Goal: Task Accomplishment & Management: Complete application form

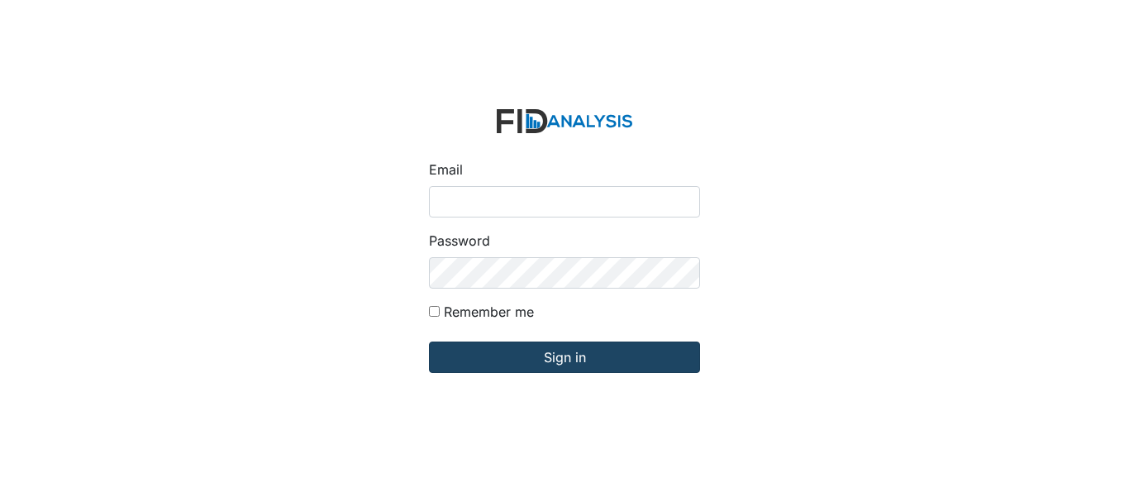
type input "[EMAIL_ADDRESS][DOMAIN_NAME]"
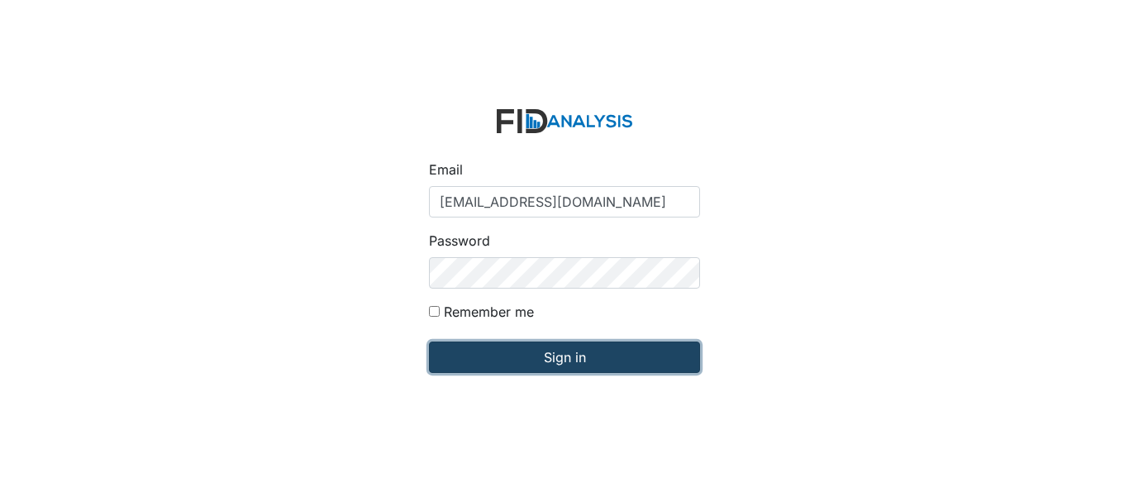
click at [589, 360] on input "Sign in" at bounding box center [564, 356] width 271 height 31
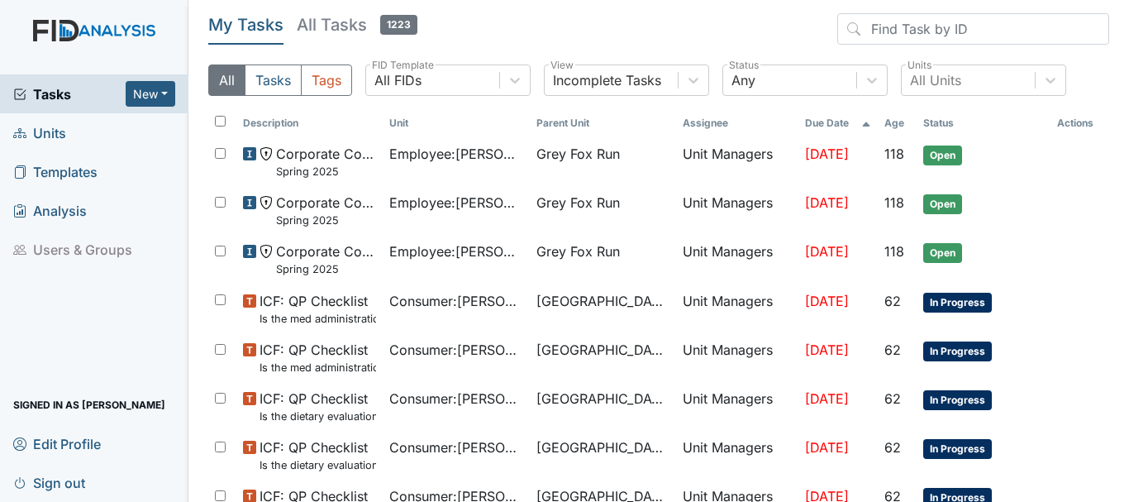
click at [58, 136] on span "Units" at bounding box center [39, 133] width 53 height 26
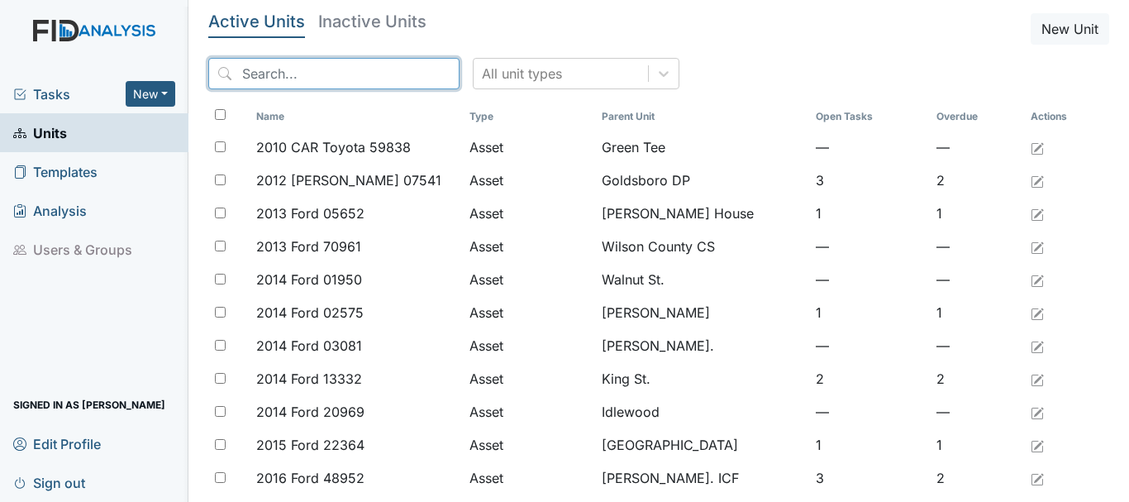
click at [322, 70] on input "search" at bounding box center [333, 73] width 251 height 31
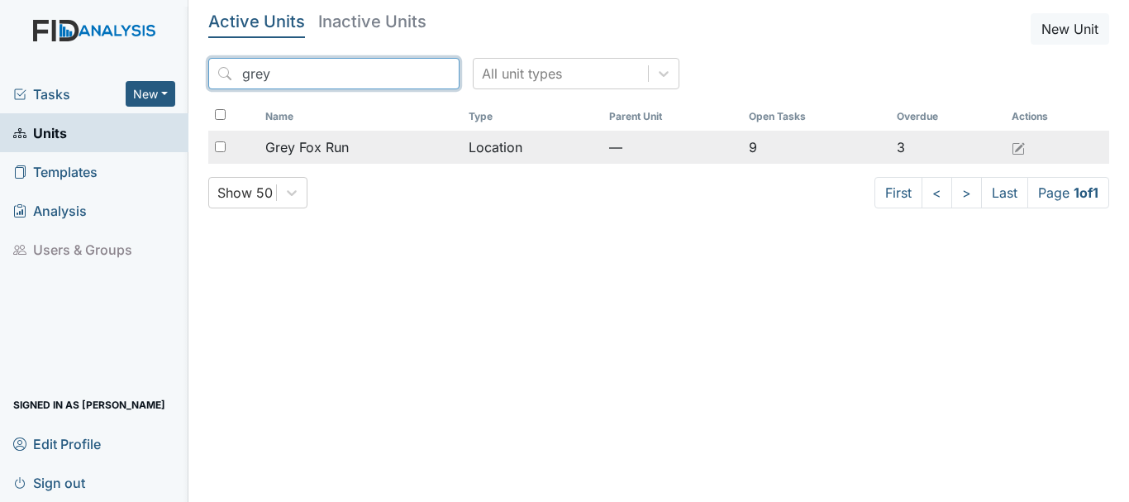
type input "grey"
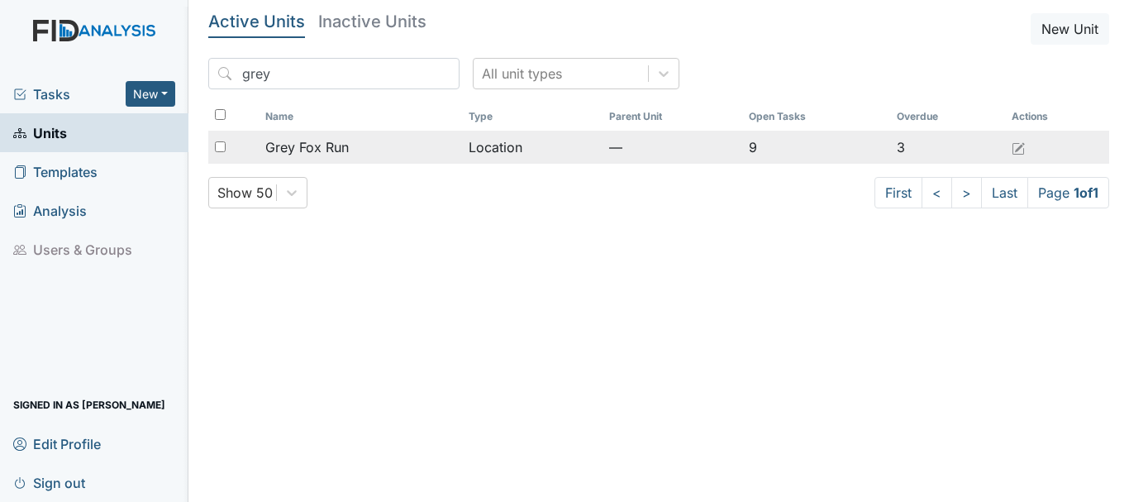
drag, startPoint x: 349, startPoint y: 146, endPoint x: 329, endPoint y: 146, distance: 20.7
click at [329, 146] on span "Grey Fox Run" at bounding box center [306, 147] width 83 height 20
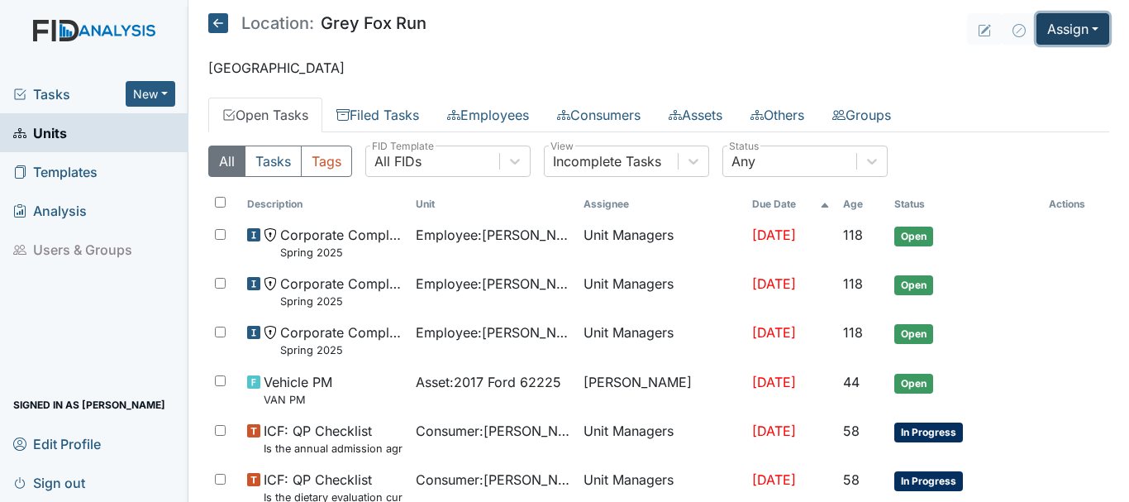
click at [1046, 29] on button "Assign" at bounding box center [1072, 28] width 73 height 31
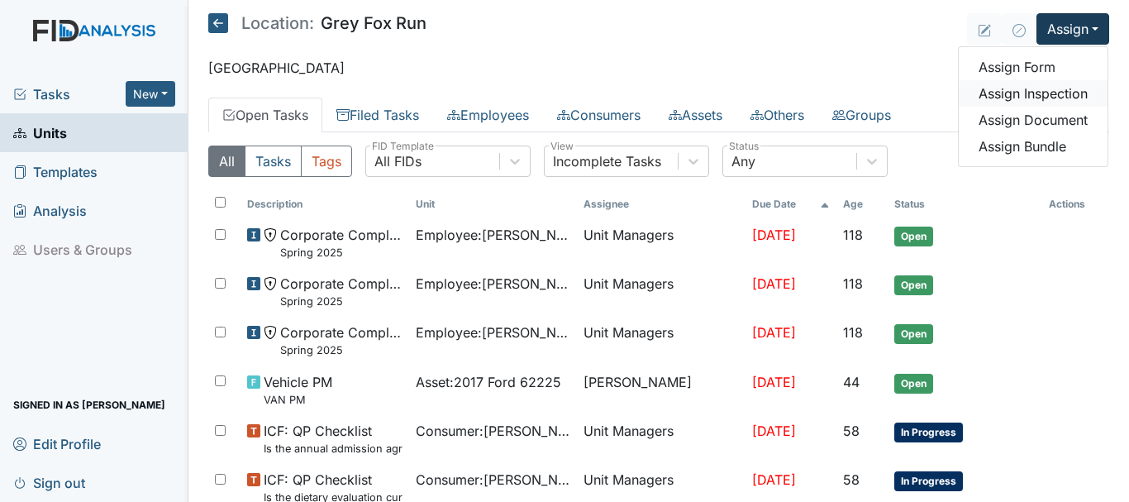
click at [1029, 87] on link "Assign Inspection" at bounding box center [1032, 93] width 149 height 26
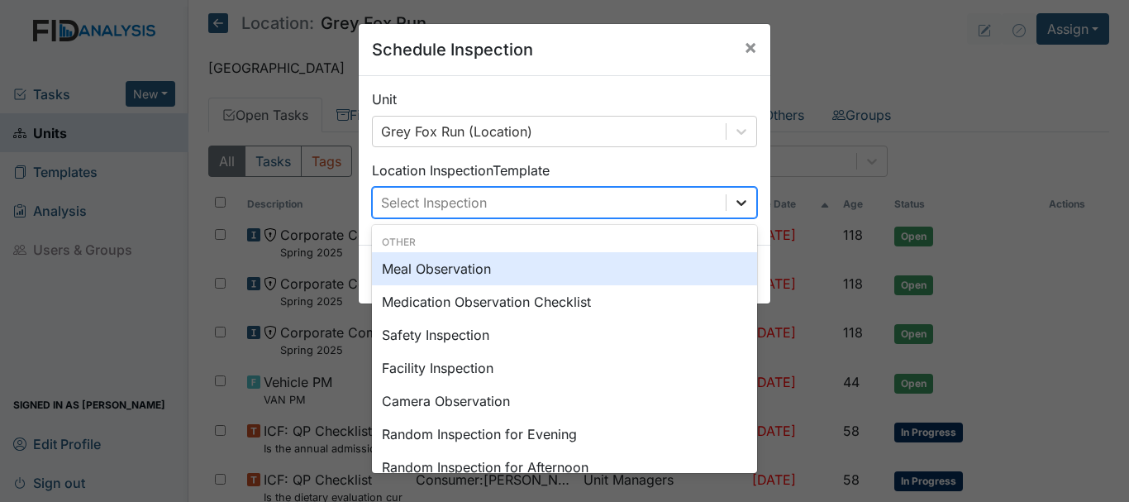
click at [736, 205] on icon at bounding box center [741, 203] width 10 height 6
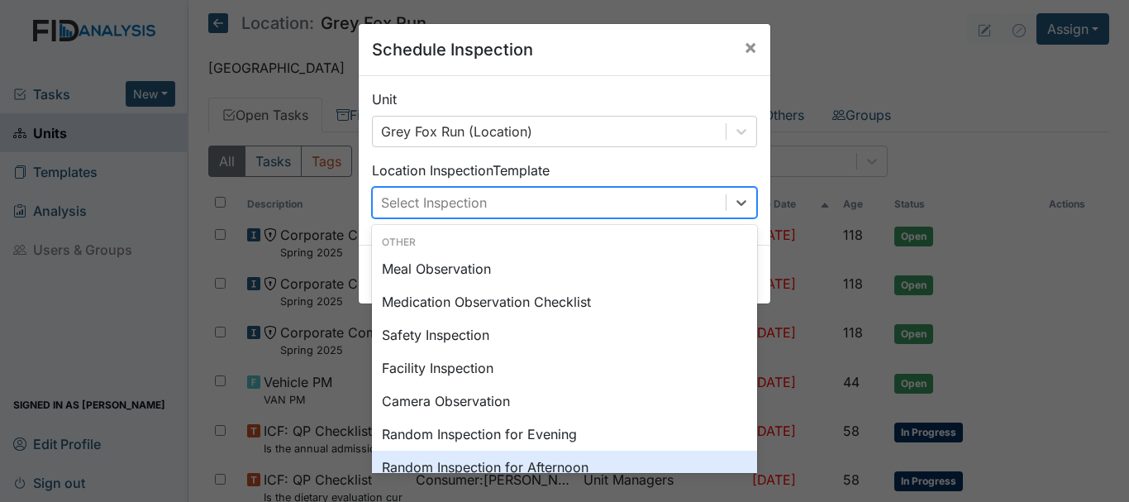
scroll to position [33, 0]
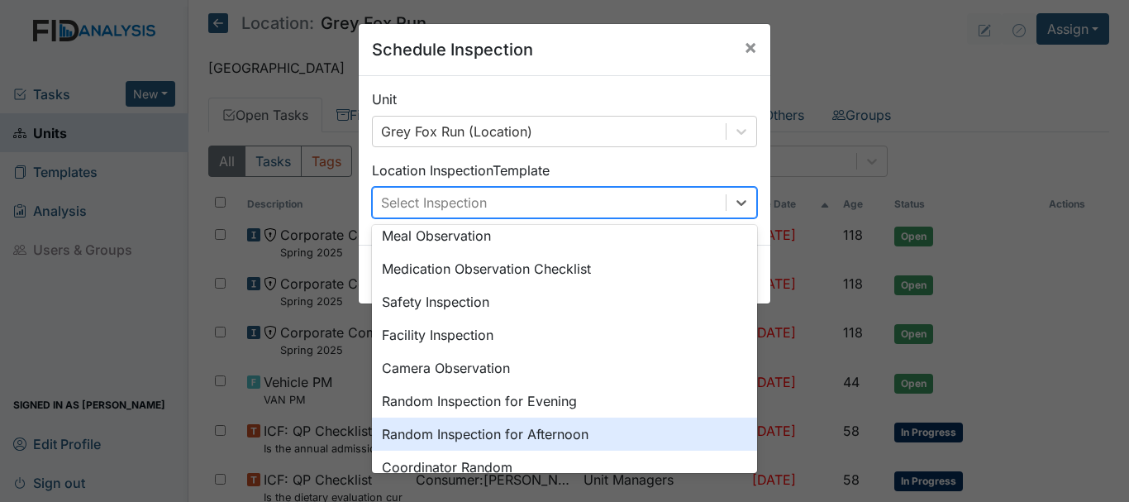
click at [697, 445] on div "Random Inspection for Afternoon" at bounding box center [564, 433] width 385 height 33
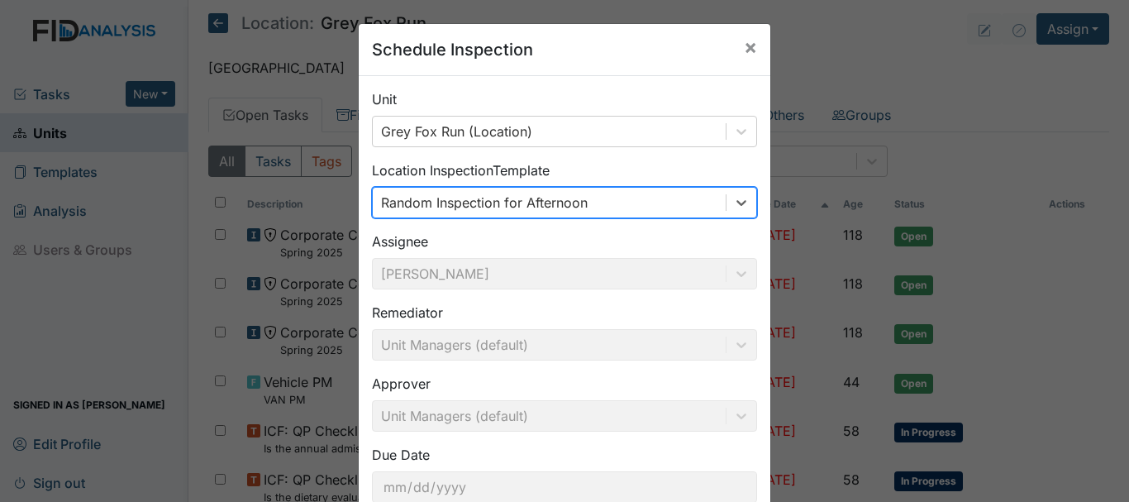
scroll to position [110, 0]
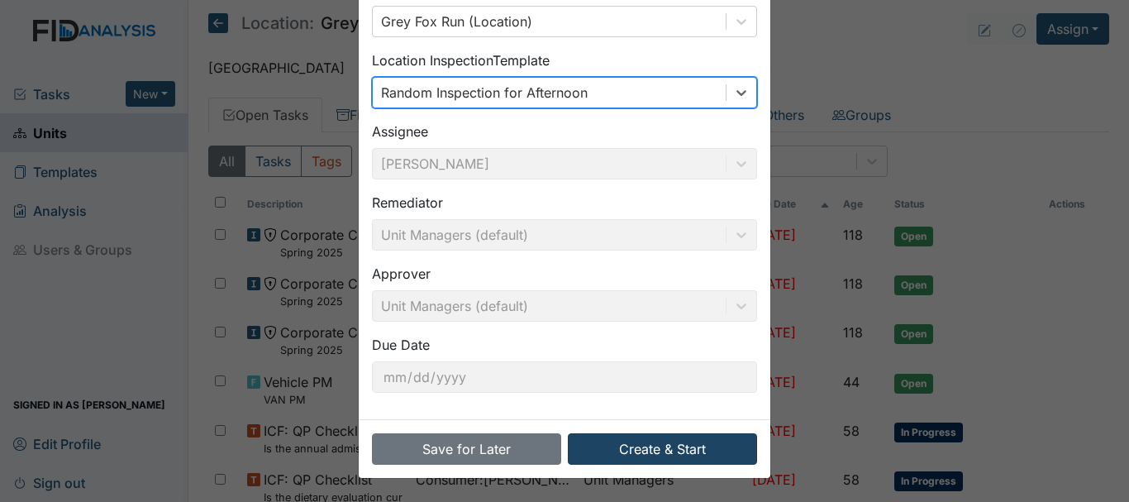
click at [655, 454] on button "Create & Start" at bounding box center [662, 448] width 189 height 31
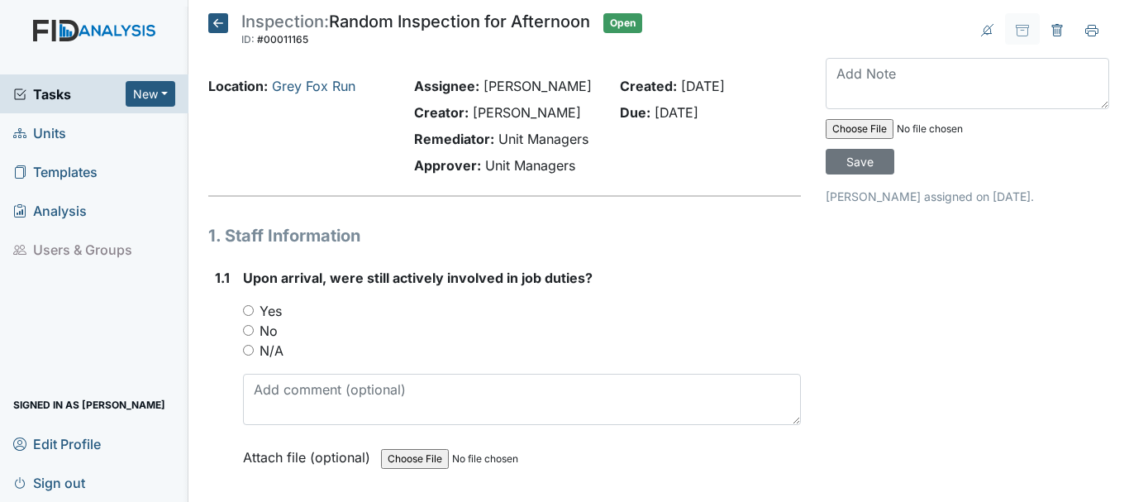
click at [267, 302] on label "Yes" at bounding box center [270, 311] width 22 height 20
click at [254, 305] on input "Yes" at bounding box center [248, 310] width 11 height 11
radio input "true"
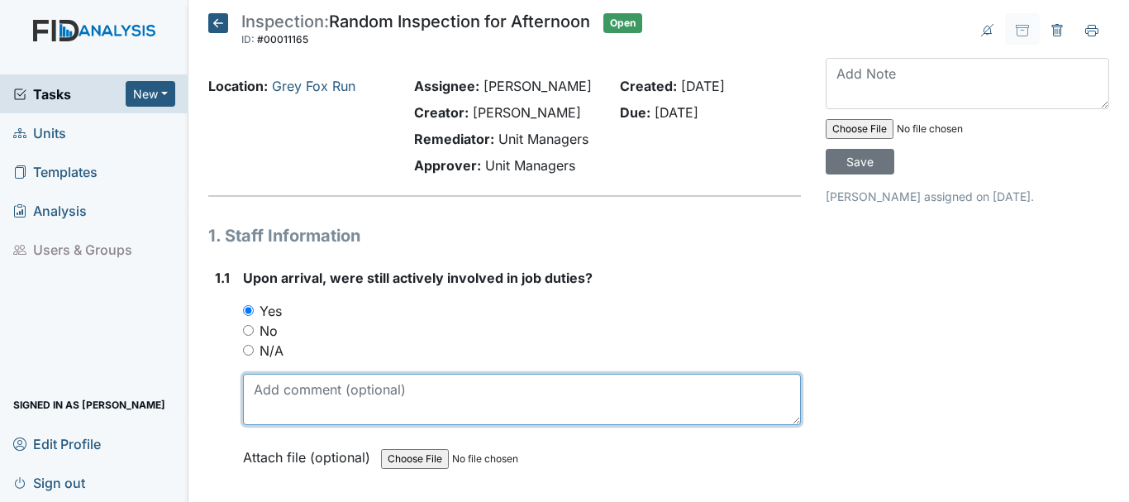
click at [353, 395] on textarea at bounding box center [522, 398] width 558 height 51
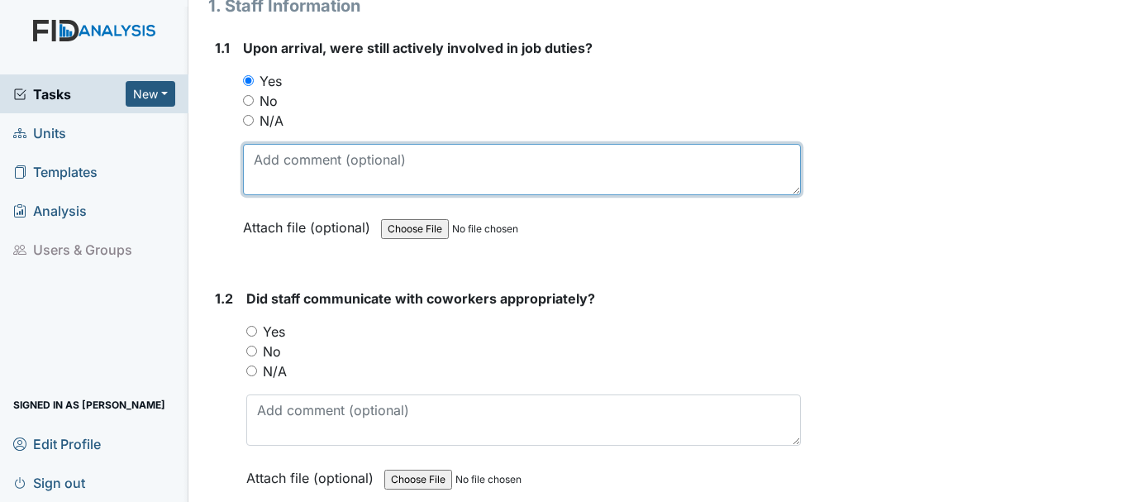
scroll to position [262, 0]
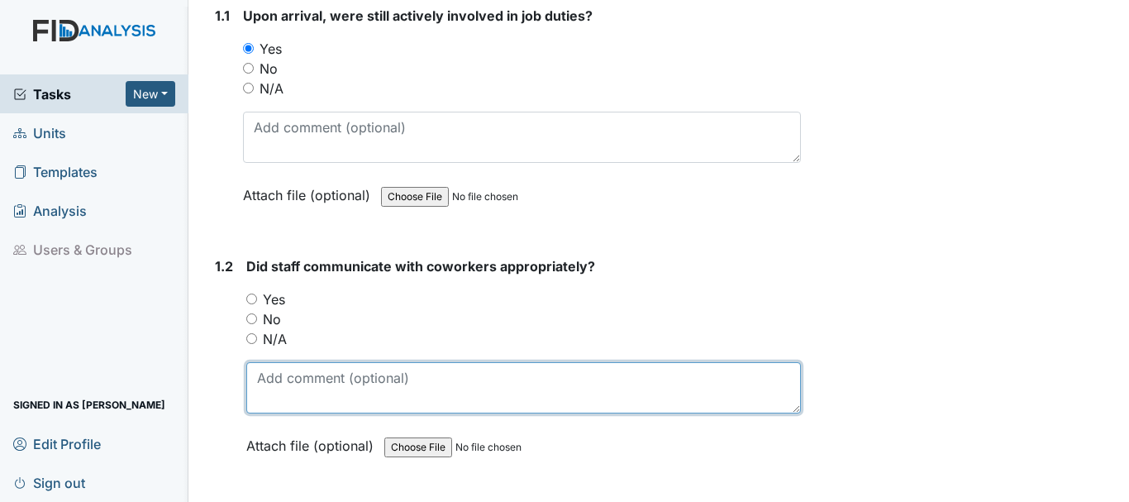
click at [261, 371] on textarea at bounding box center [523, 387] width 554 height 51
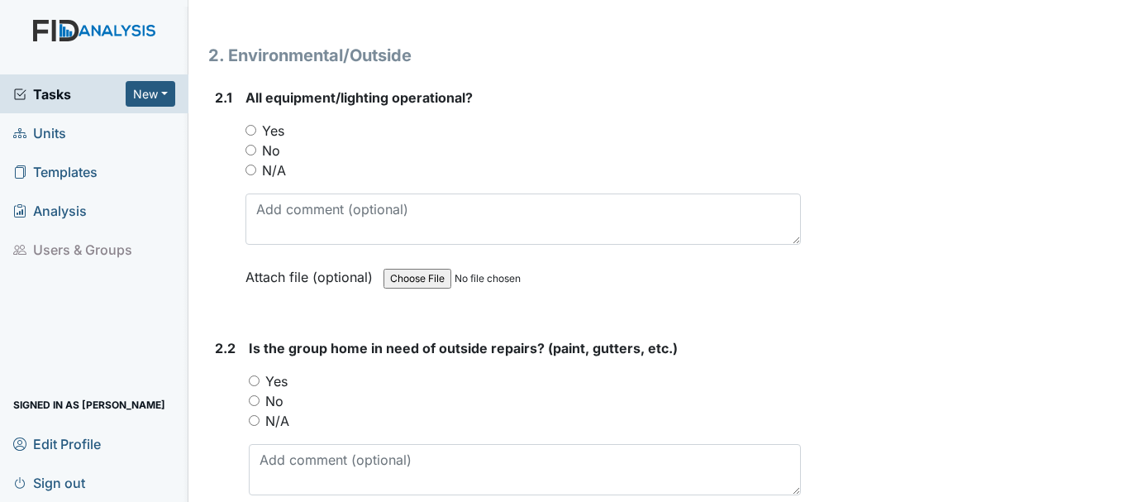
scroll to position [1677, 0]
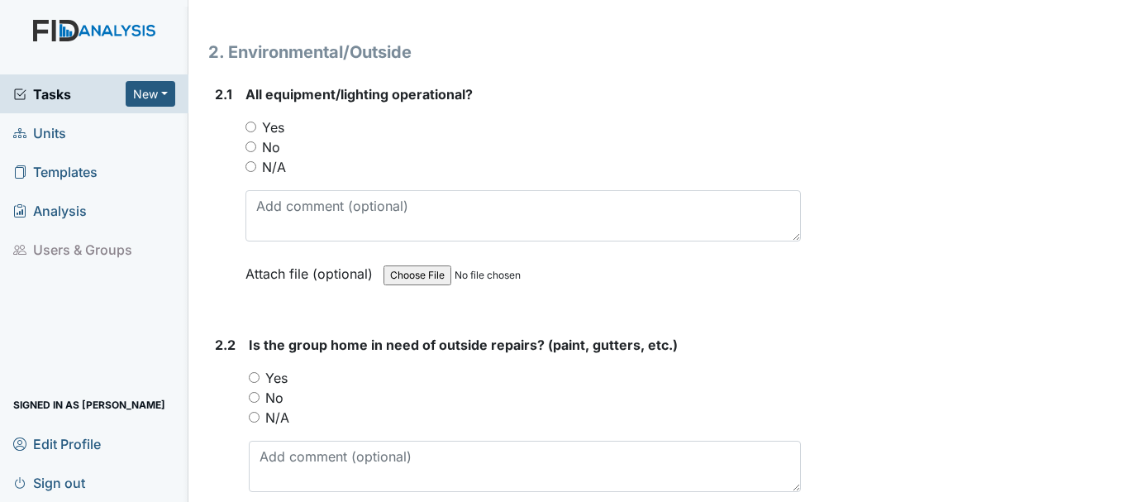
click at [250, 145] on input "No" at bounding box center [250, 146] width 11 height 11
radio input "true"
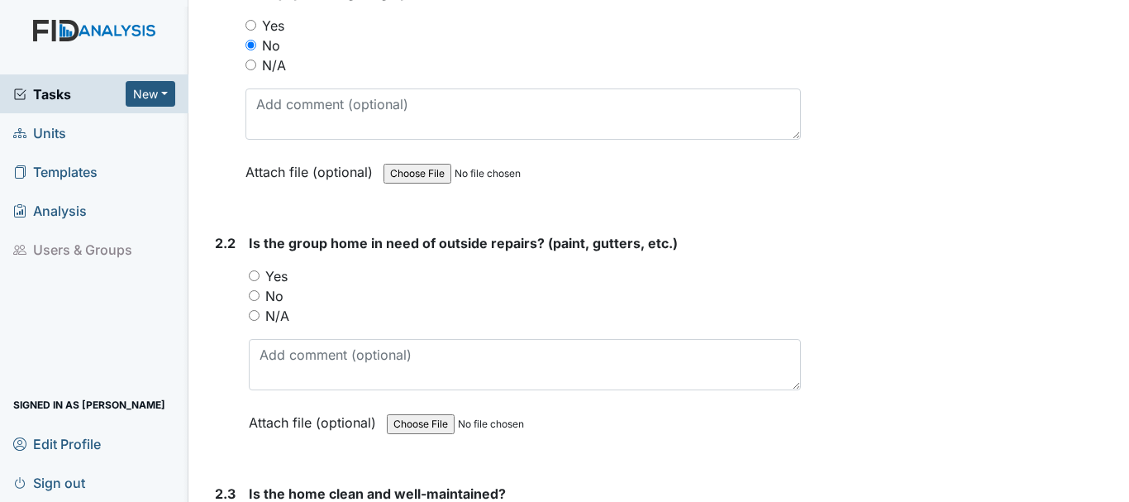
scroll to position [1786, 0]
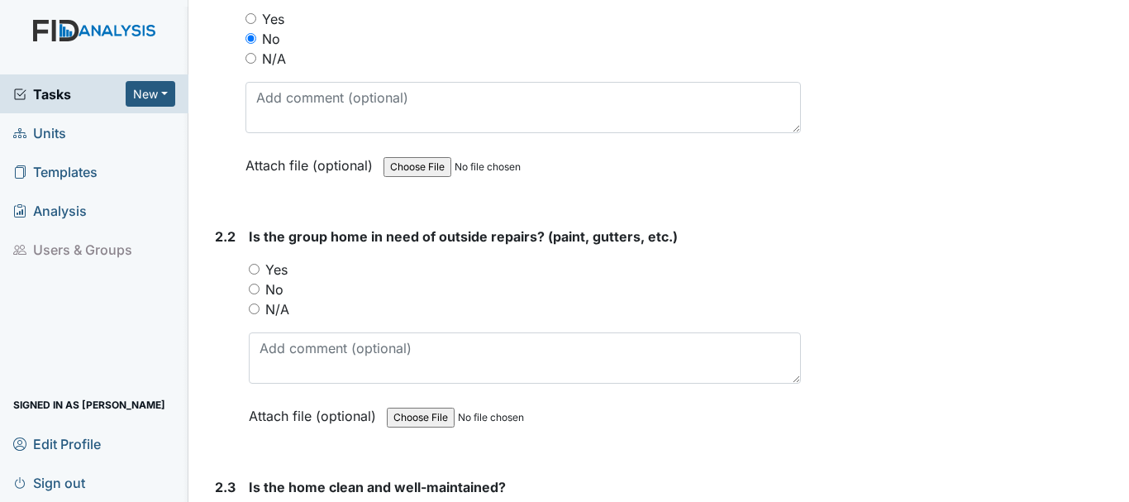
click at [250, 18] on input "Yes" at bounding box center [250, 18] width 11 height 11
radio input "true"
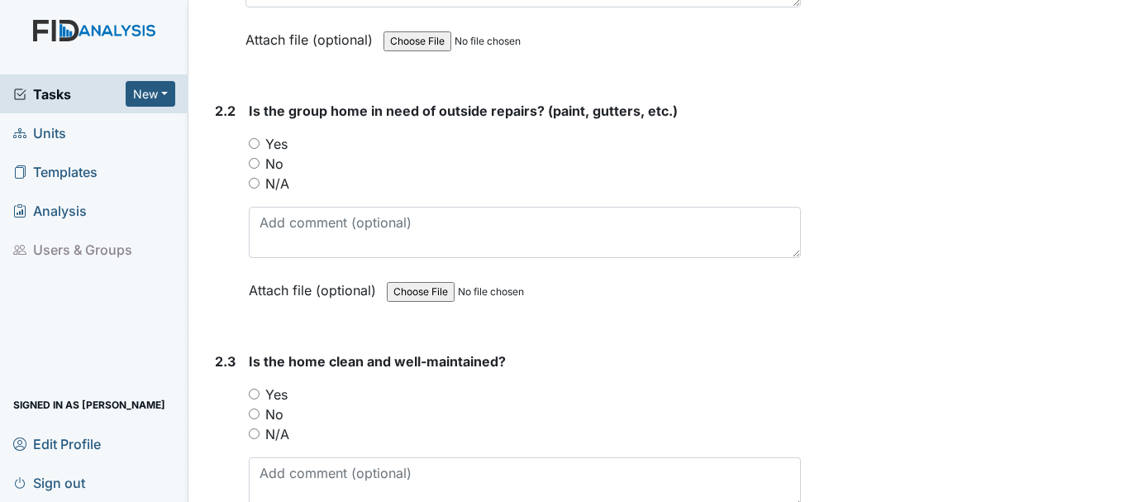
scroll to position [1920, 0]
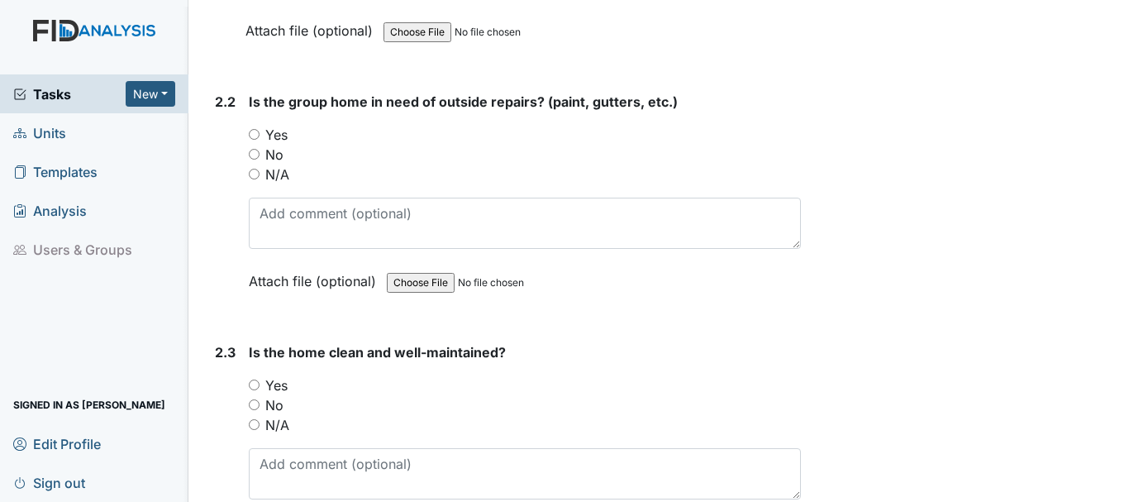
click at [249, 149] on input "No" at bounding box center [254, 154] width 11 height 11
radio input "true"
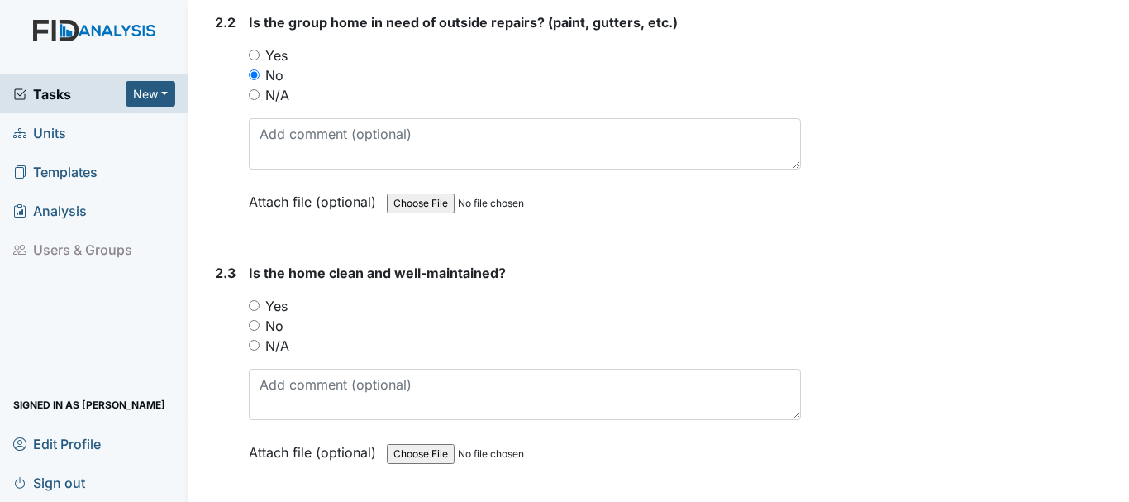
scroll to position [2005, 0]
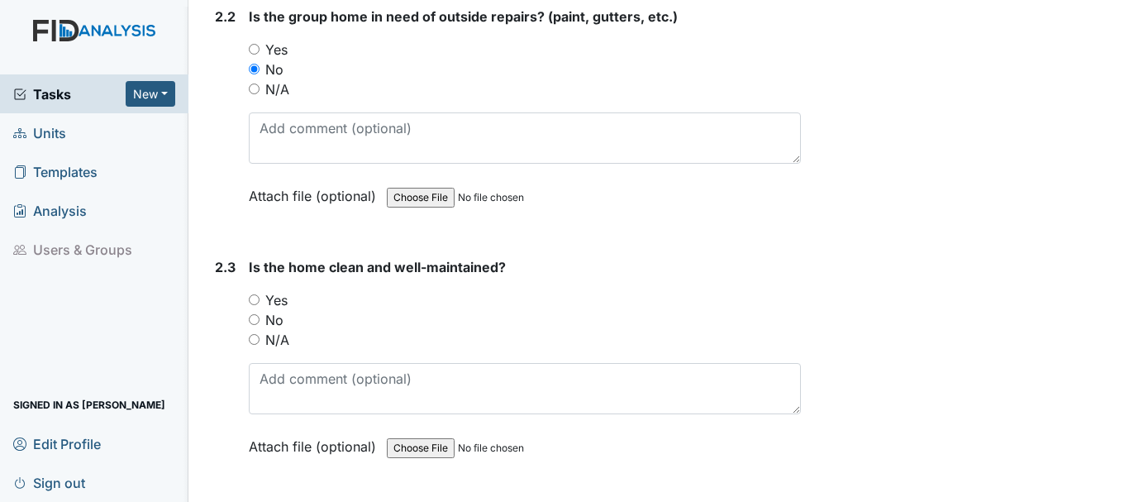
click at [254, 299] on input "Yes" at bounding box center [254, 299] width 11 height 11
radio input "true"
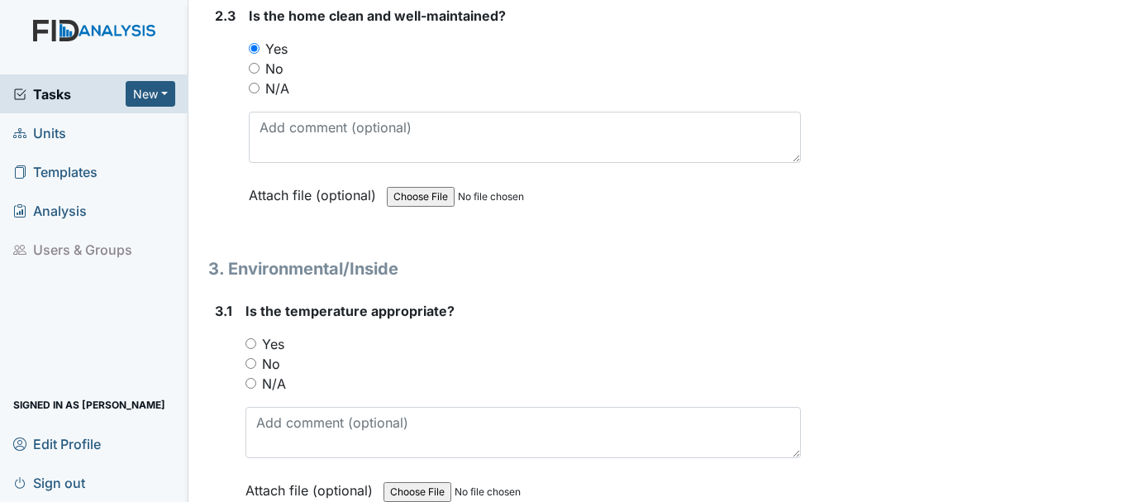
scroll to position [2263, 0]
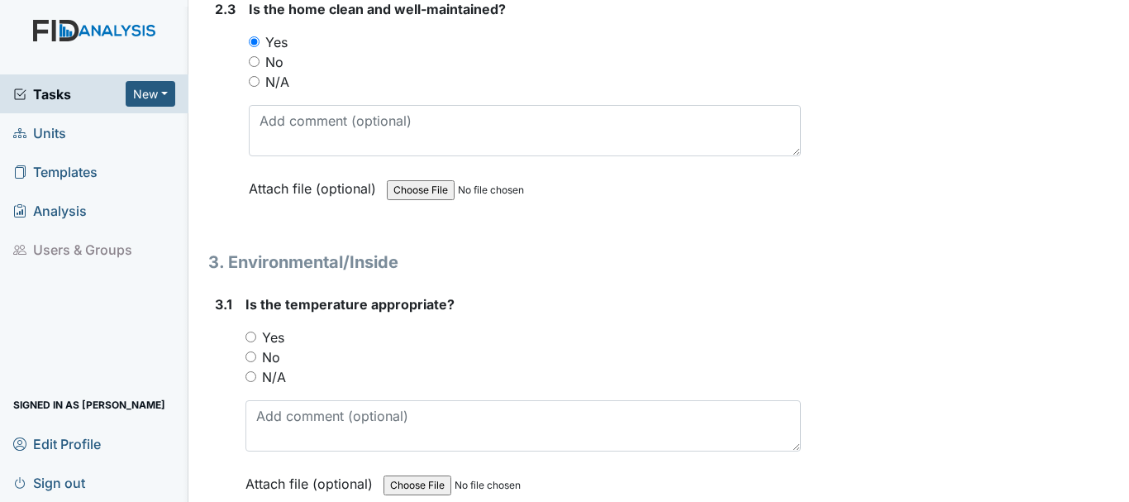
click at [250, 338] on input "Yes" at bounding box center [250, 336] width 11 height 11
radio input "true"
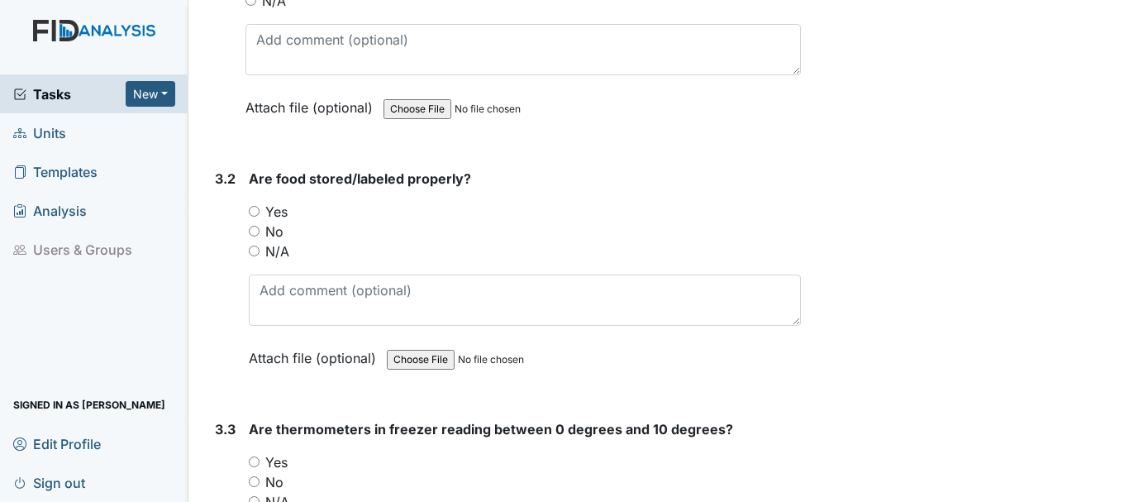
scroll to position [2653, 0]
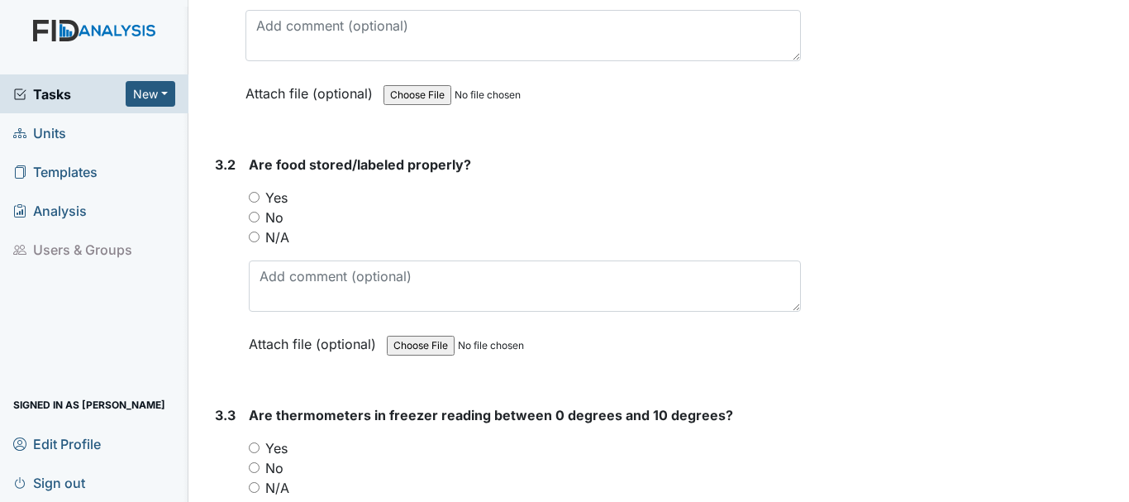
click at [252, 193] on input "Yes" at bounding box center [254, 197] width 11 height 11
radio input "true"
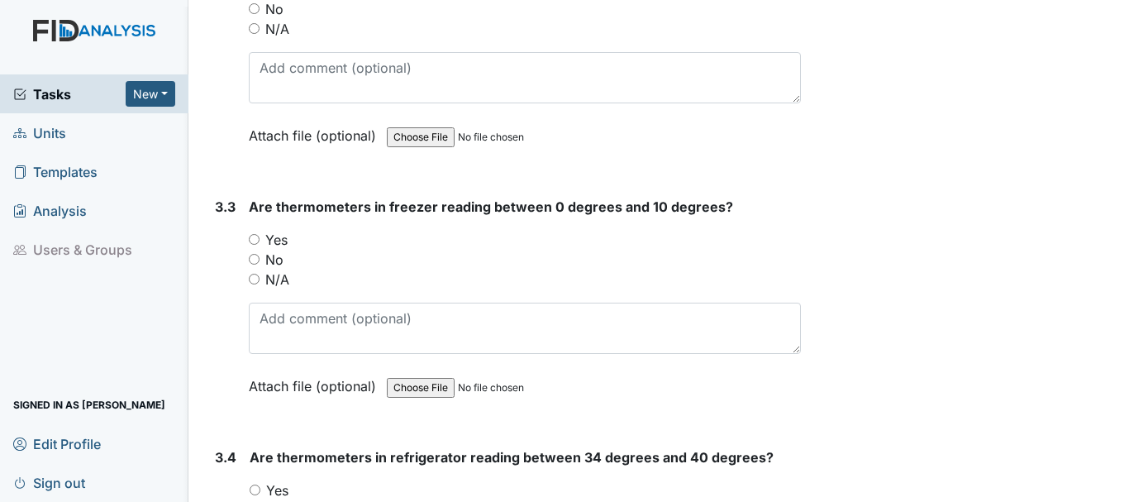
scroll to position [2863, 0]
click at [254, 237] on input "Yes" at bounding box center [254, 237] width 11 height 11
radio input "true"
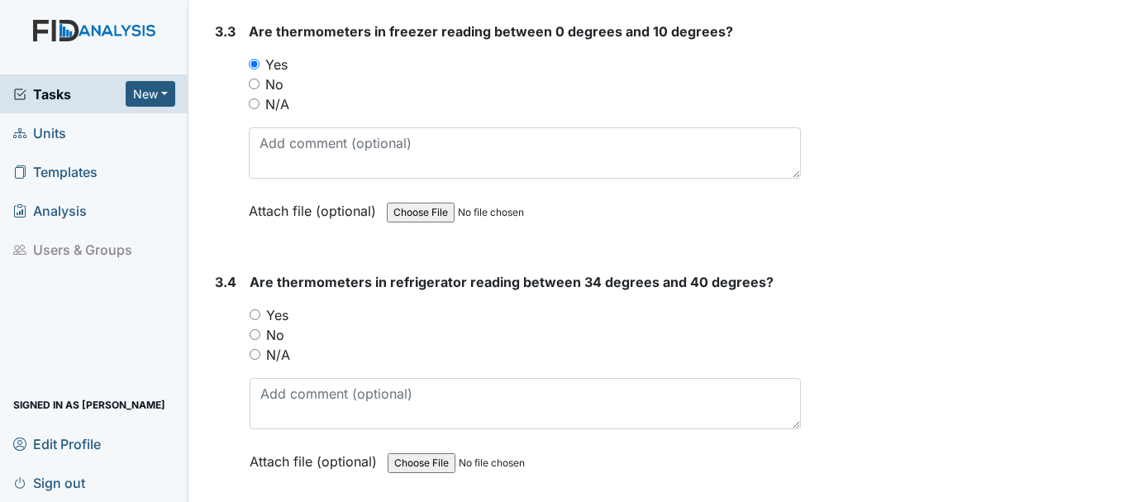
scroll to position [3038, 0]
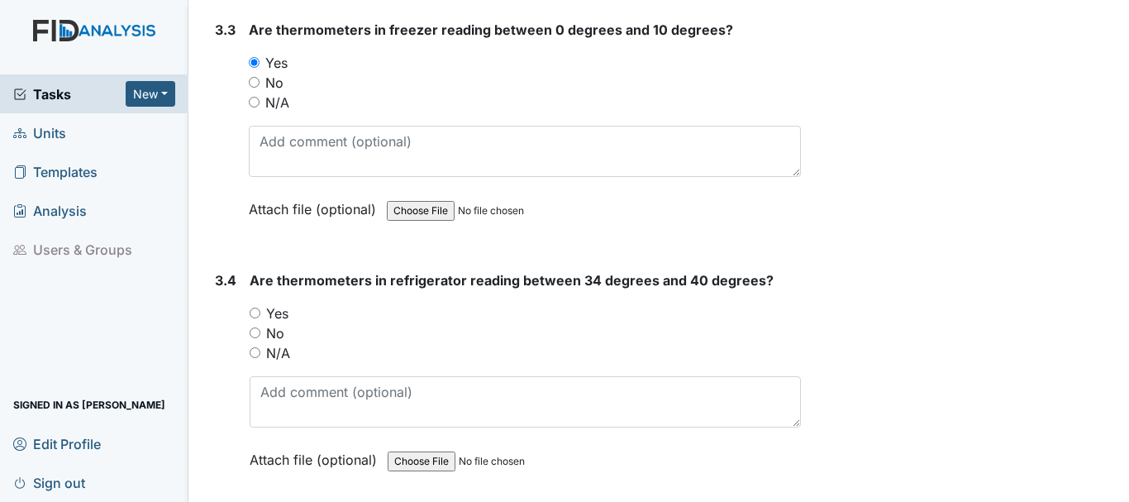
click at [257, 312] on input "Yes" at bounding box center [255, 312] width 11 height 11
radio input "true"
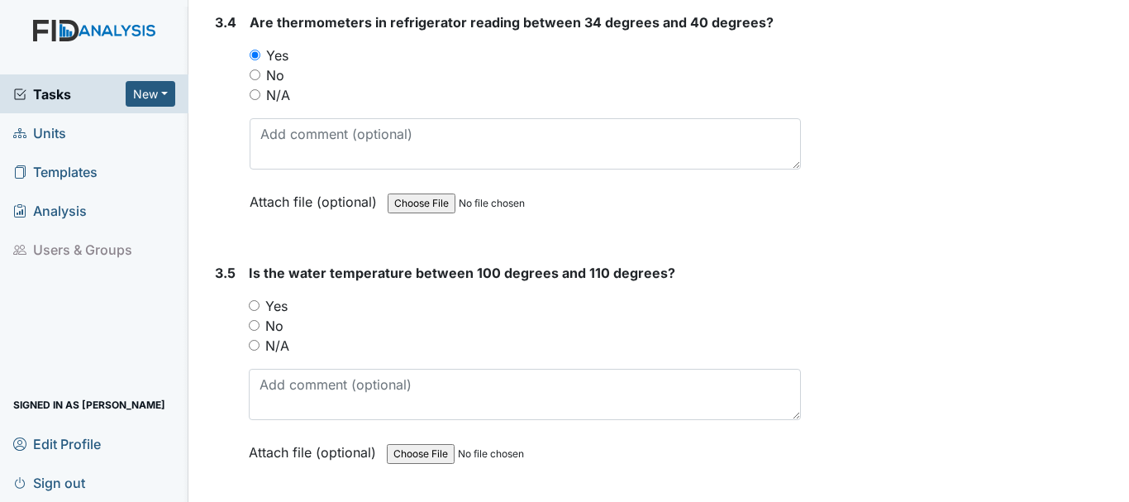
scroll to position [3307, 0]
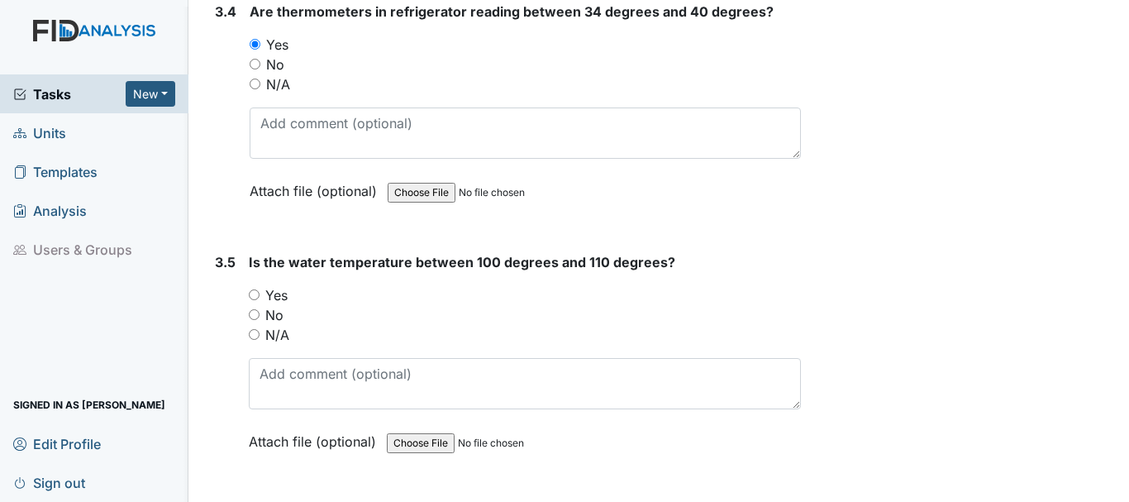
click at [254, 292] on input "Yes" at bounding box center [254, 294] width 11 height 11
radio input "true"
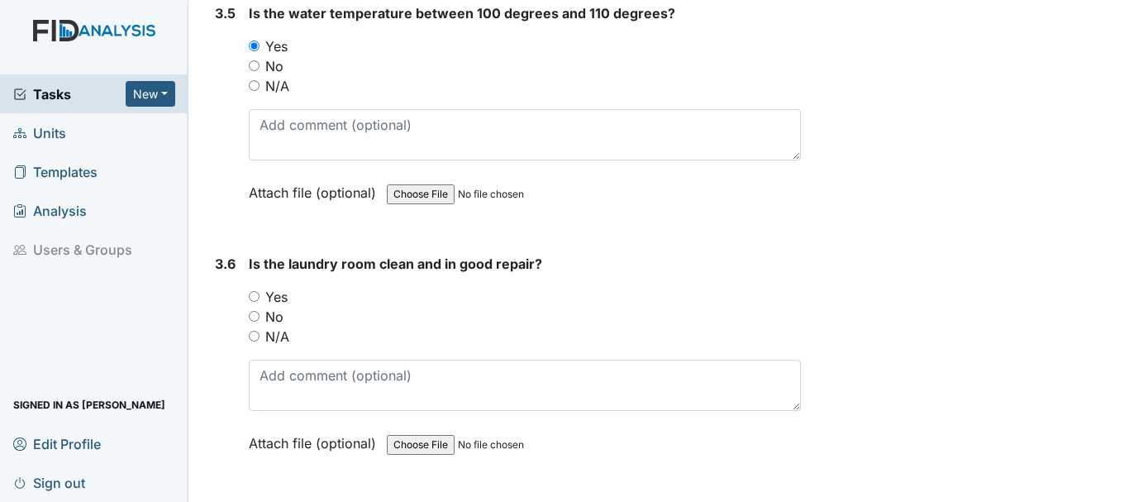
scroll to position [3573, 0]
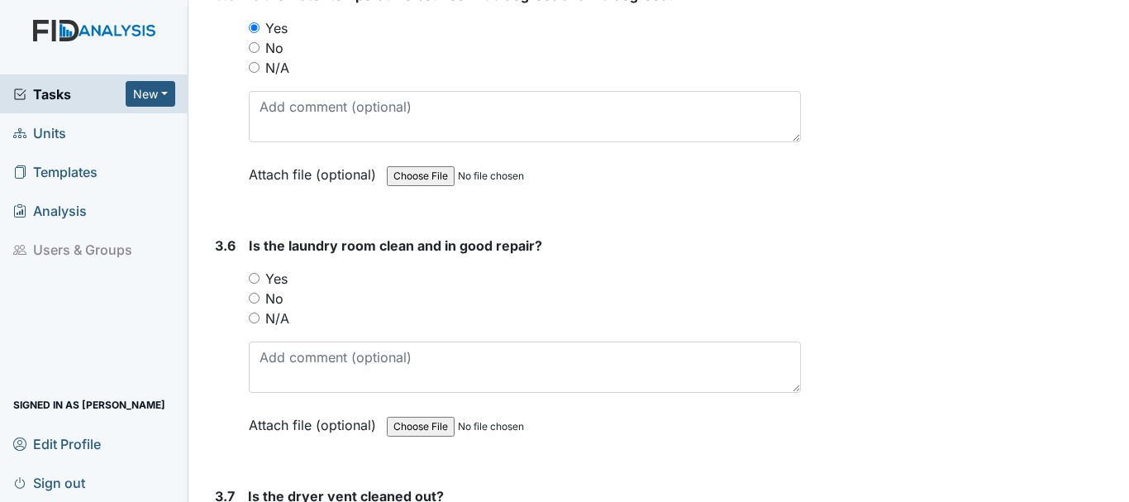
click at [252, 273] on input "Yes" at bounding box center [254, 278] width 11 height 11
radio input "true"
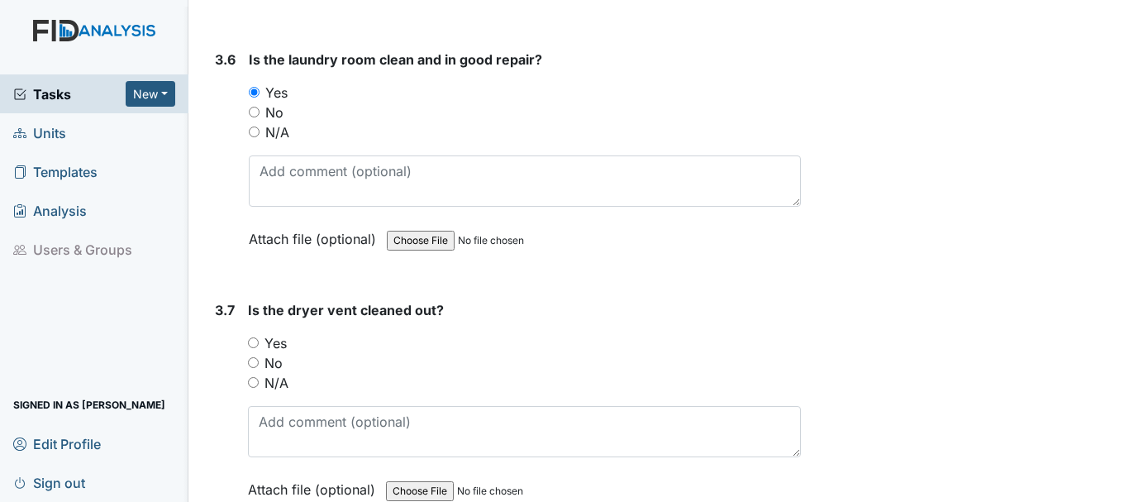
scroll to position [3766, 0]
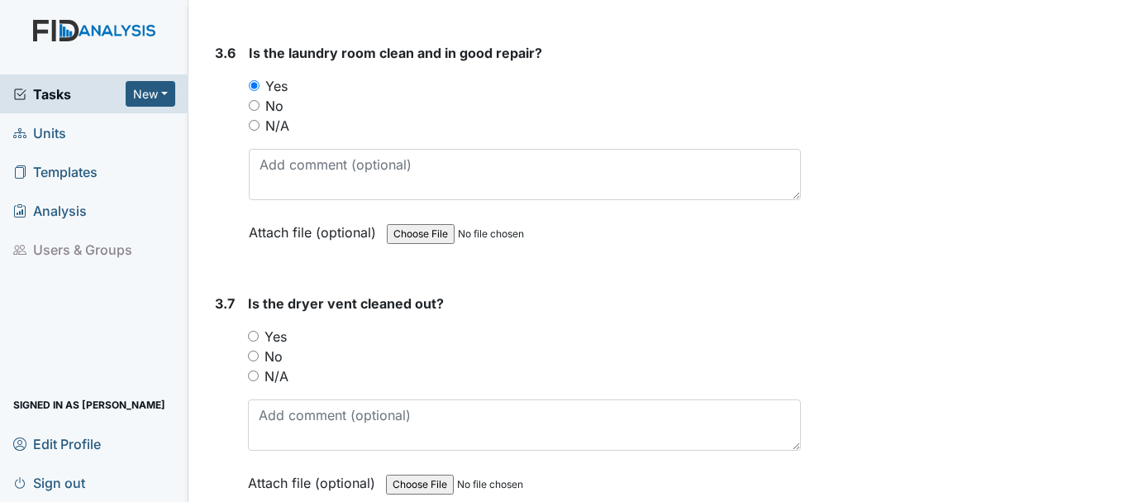
click at [253, 377] on input "N/A" at bounding box center [253, 375] width 11 height 11
radio input "true"
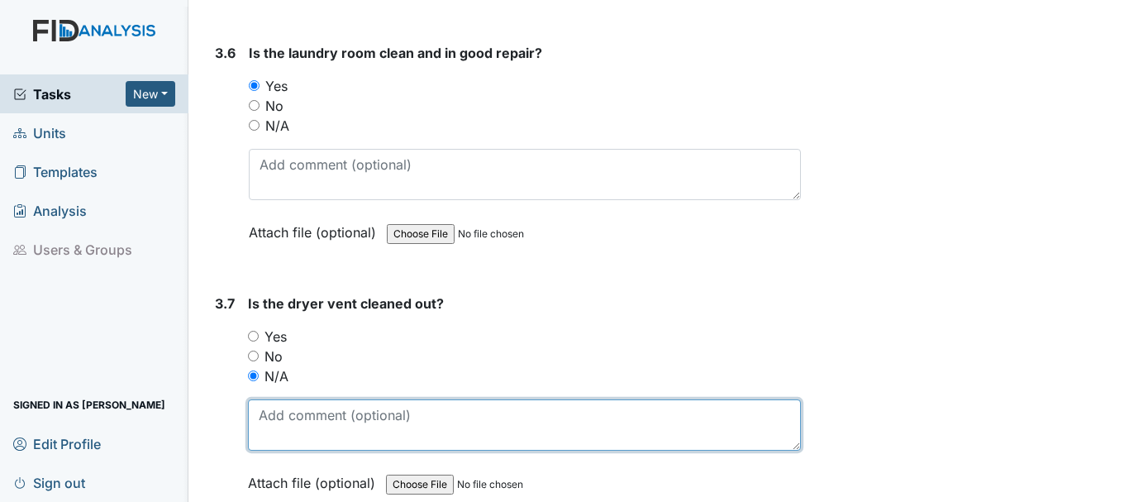
click at [307, 440] on textarea at bounding box center [524, 424] width 553 height 51
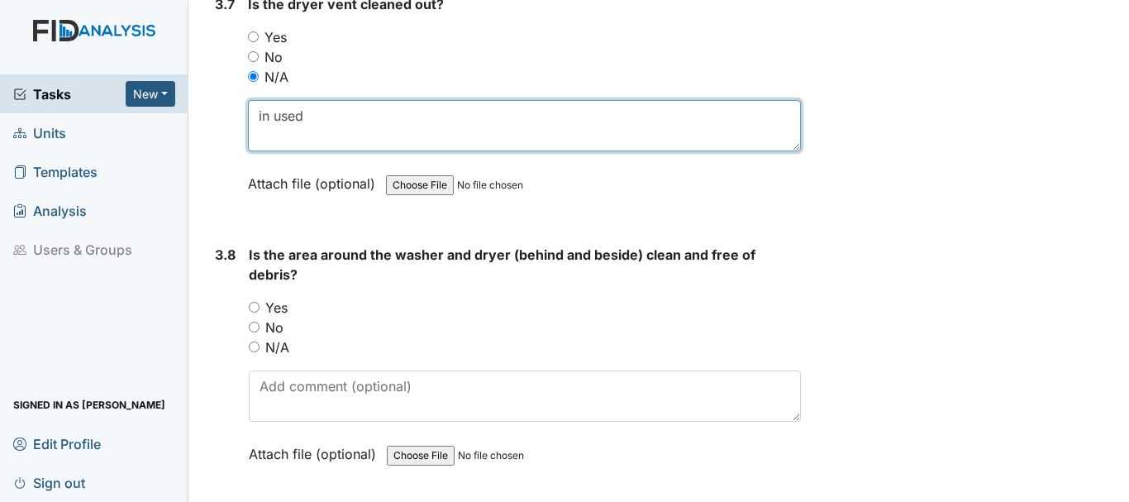
type textarea "in used"
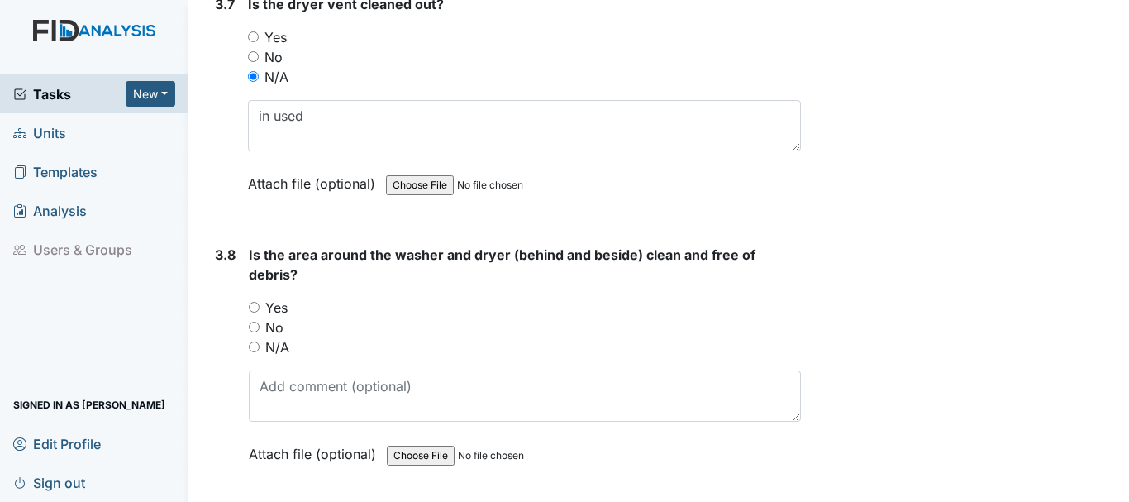
click at [249, 305] on input "Yes" at bounding box center [254, 307] width 11 height 11
radio input "true"
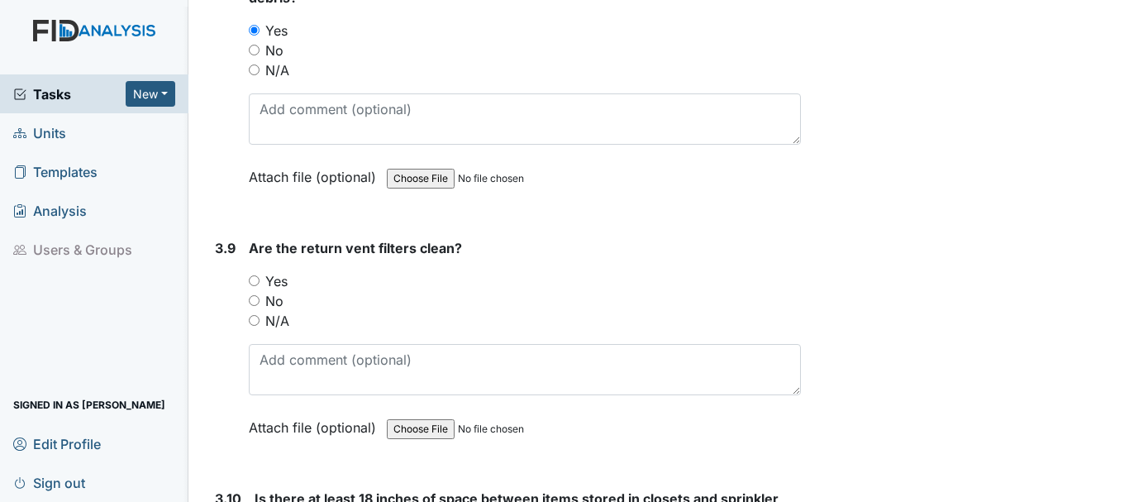
scroll to position [4344, 0]
click at [255, 274] on input "Yes" at bounding box center [254, 278] width 11 height 11
radio input "true"
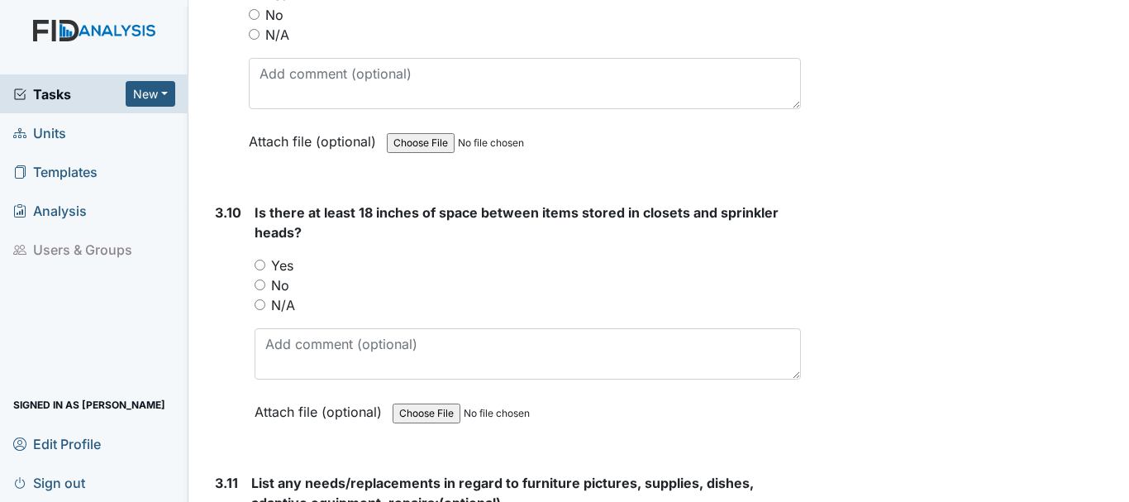
scroll to position [4629, 0]
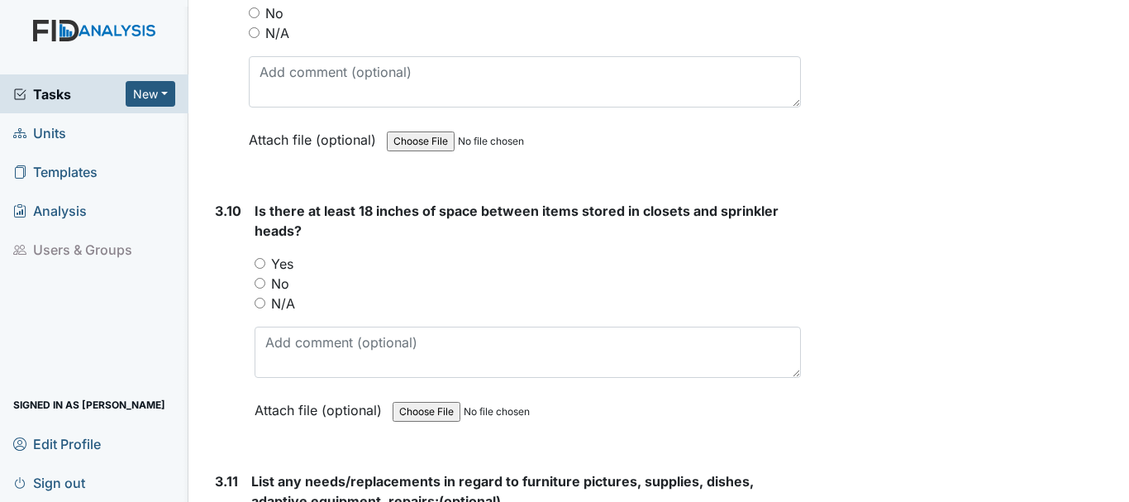
click at [259, 302] on input "N/A" at bounding box center [259, 302] width 11 height 11
radio input "true"
click at [255, 286] on input "No" at bounding box center [259, 283] width 11 height 11
radio input "true"
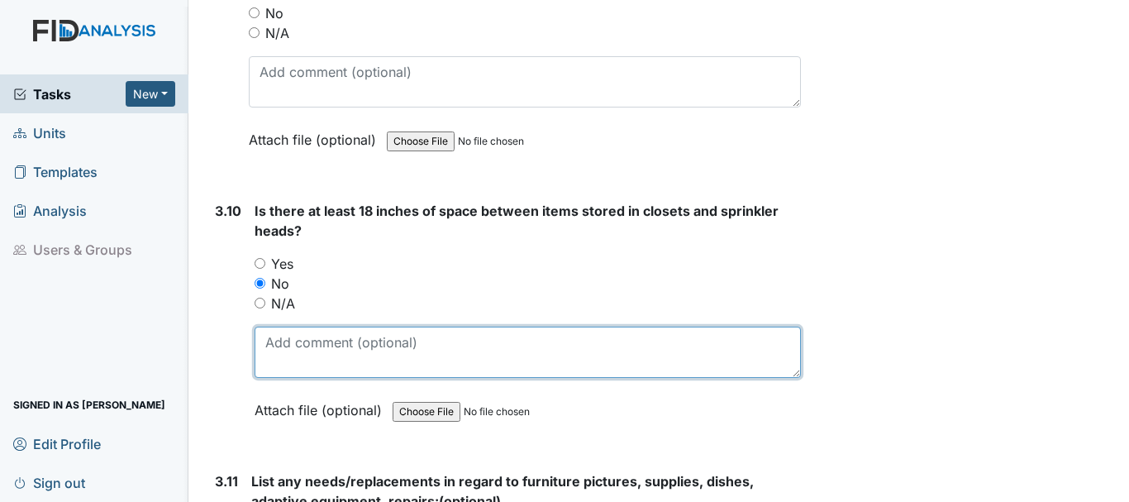
click at [336, 339] on textarea at bounding box center [527, 351] width 546 height 51
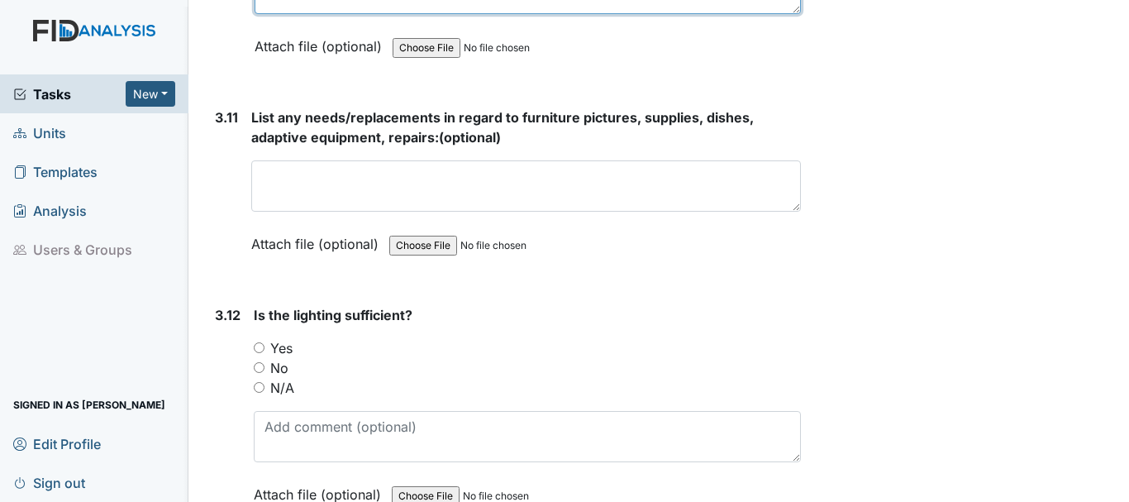
scroll to position [4995, 0]
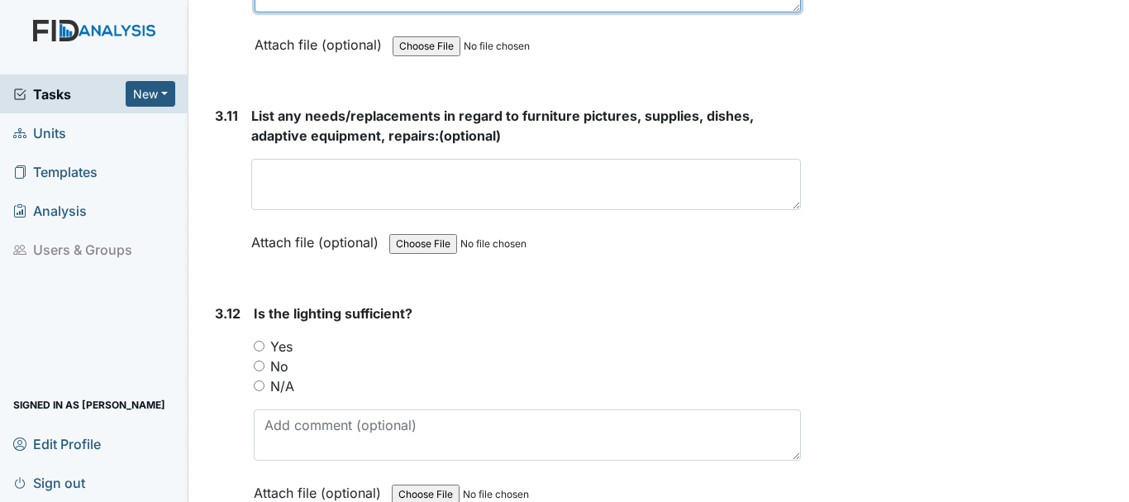
type textarea "some items needs to be removed"
click at [257, 341] on input "Yes" at bounding box center [259, 345] width 11 height 11
radio input "true"
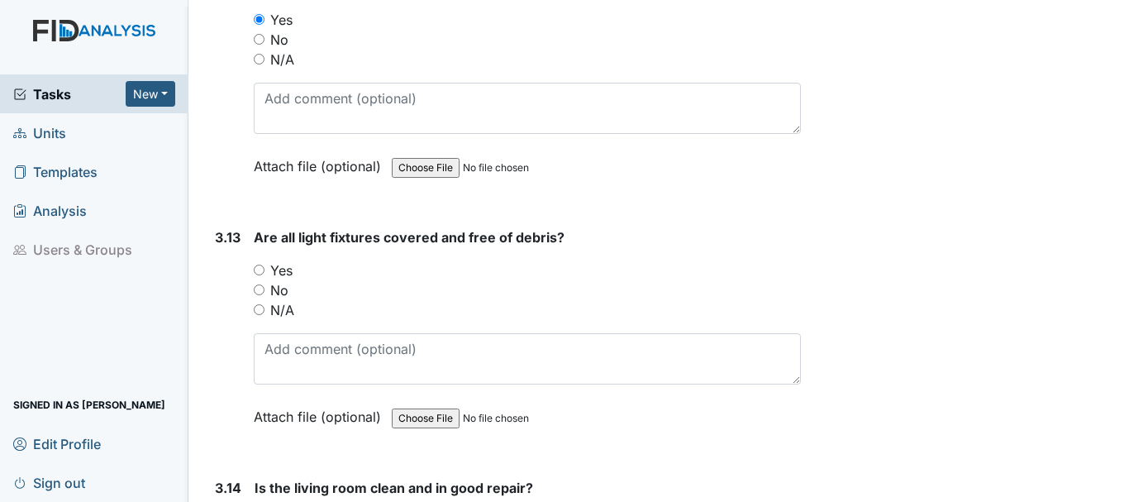
scroll to position [5328, 0]
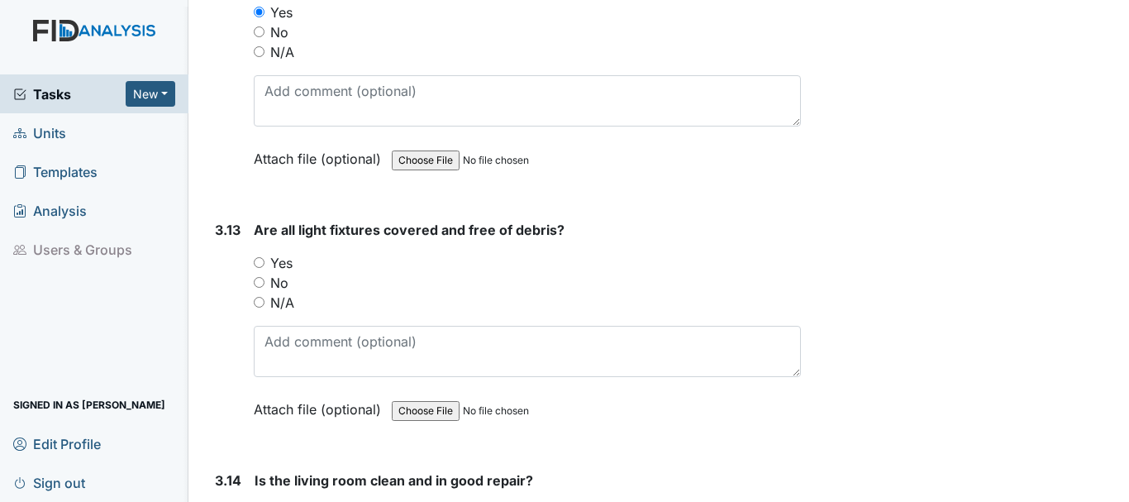
click at [260, 260] on input "Yes" at bounding box center [259, 262] width 11 height 11
radio input "true"
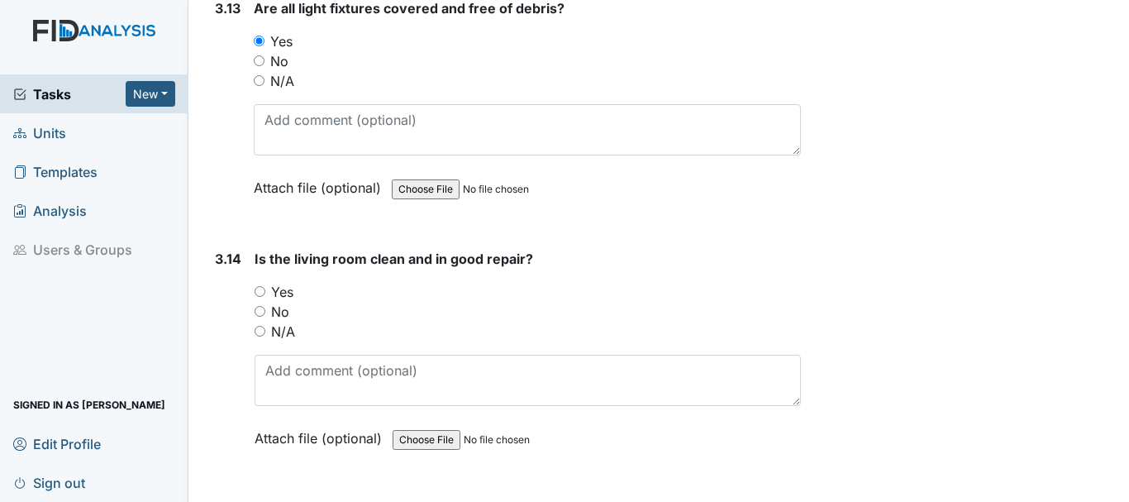
scroll to position [5556, 0]
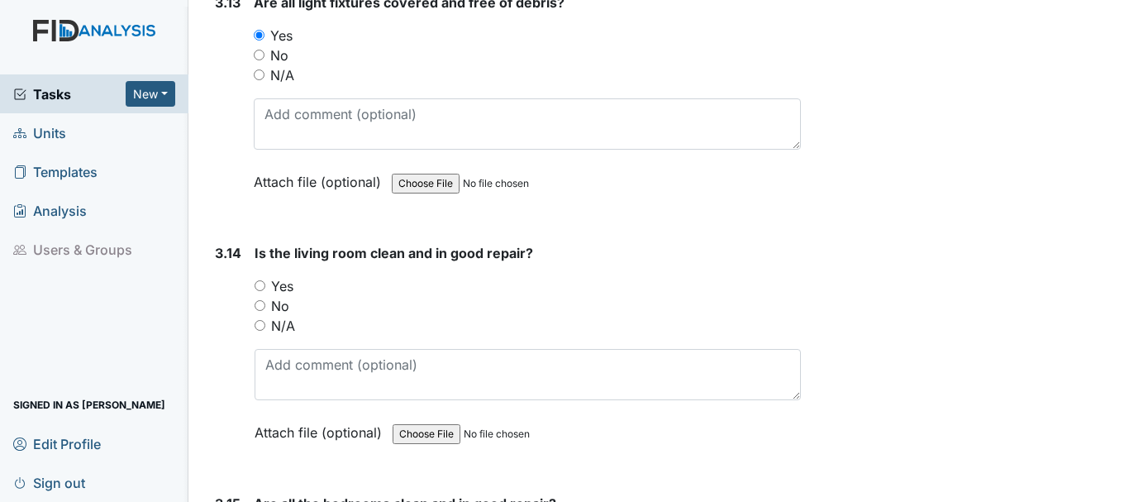
click at [259, 284] on input "Yes" at bounding box center [259, 285] width 11 height 11
radio input "true"
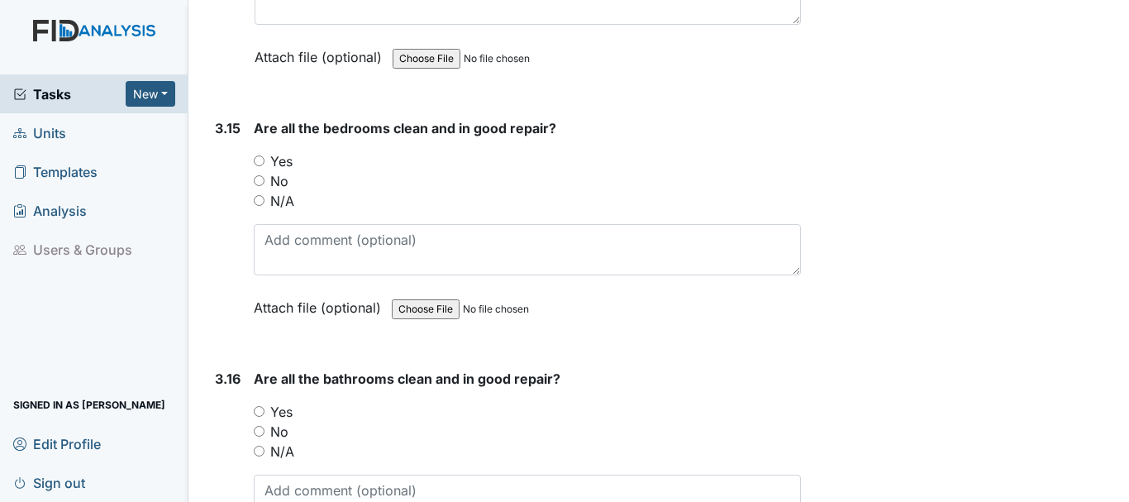
scroll to position [5932, 0]
click at [259, 159] on input "Yes" at bounding box center [259, 160] width 11 height 11
radio input "true"
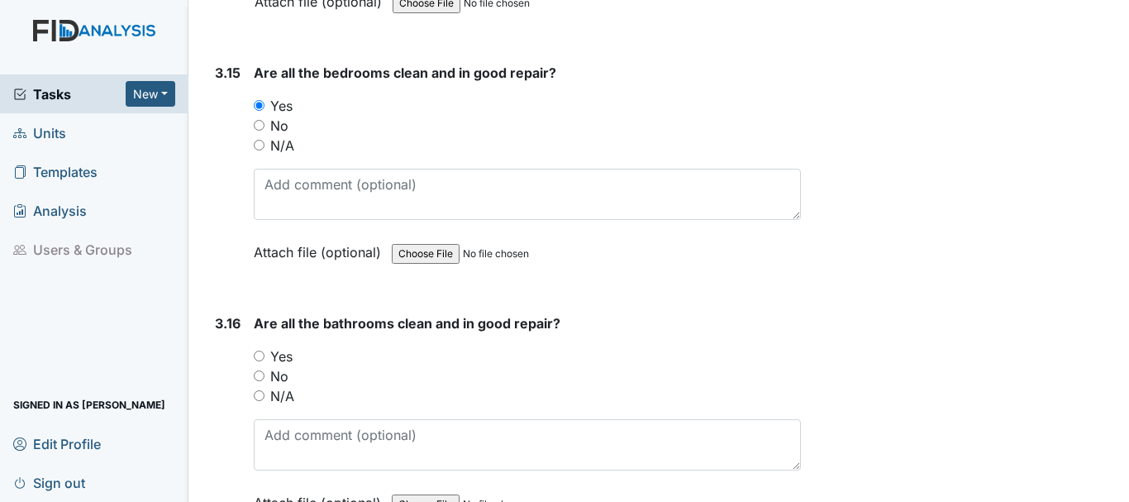
scroll to position [5976, 0]
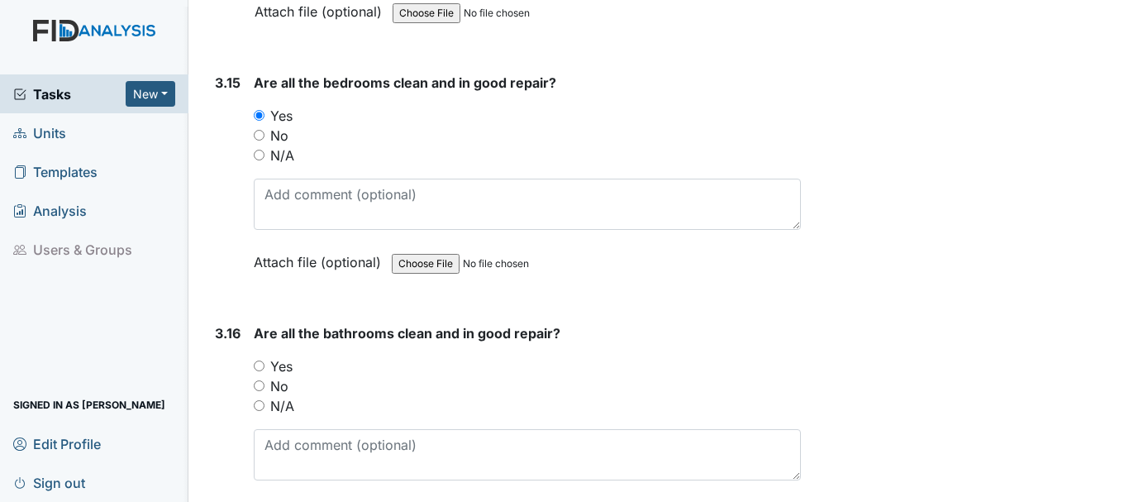
click at [256, 139] on input "No" at bounding box center [259, 135] width 11 height 11
radio input "true"
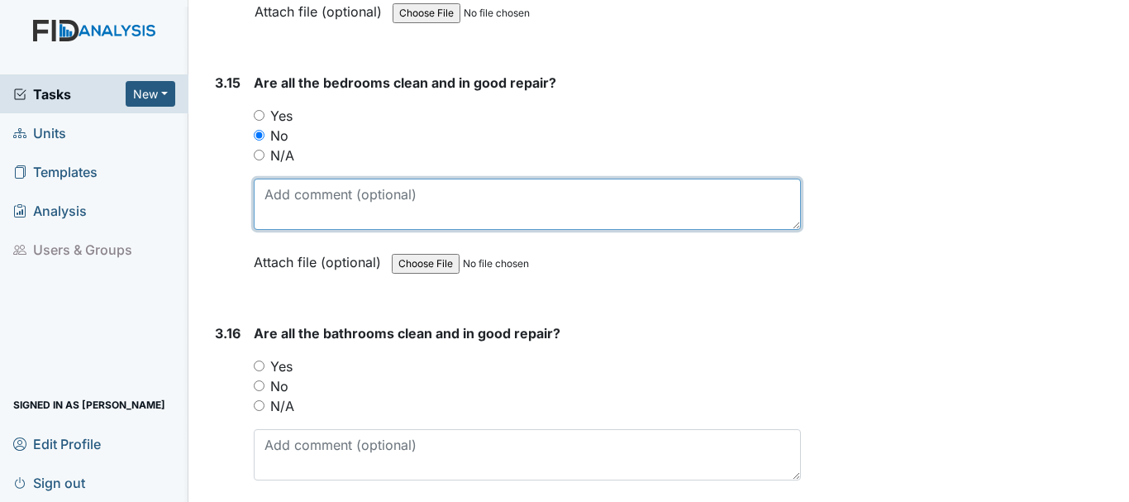
click at [377, 199] on textarea at bounding box center [527, 203] width 547 height 51
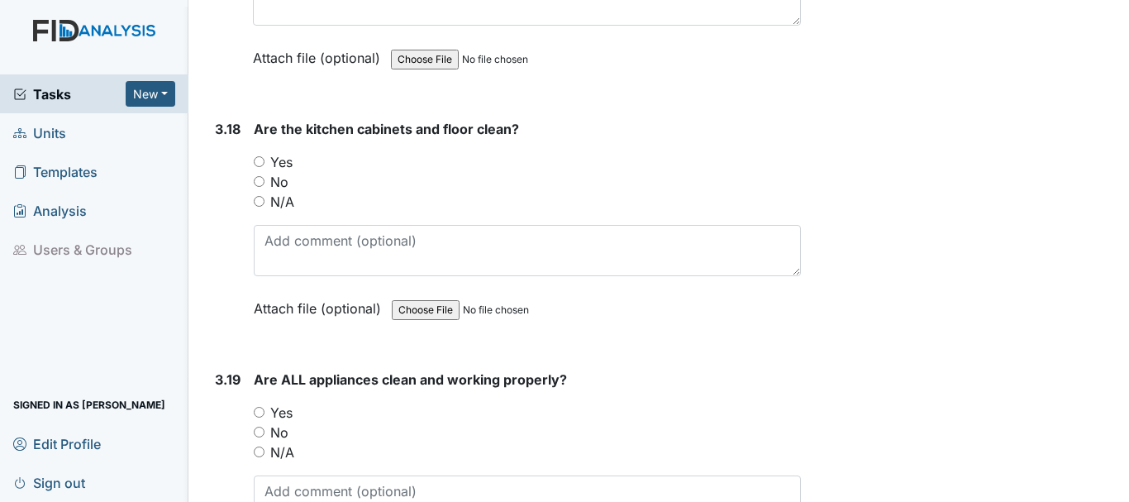
scroll to position [6685, 0]
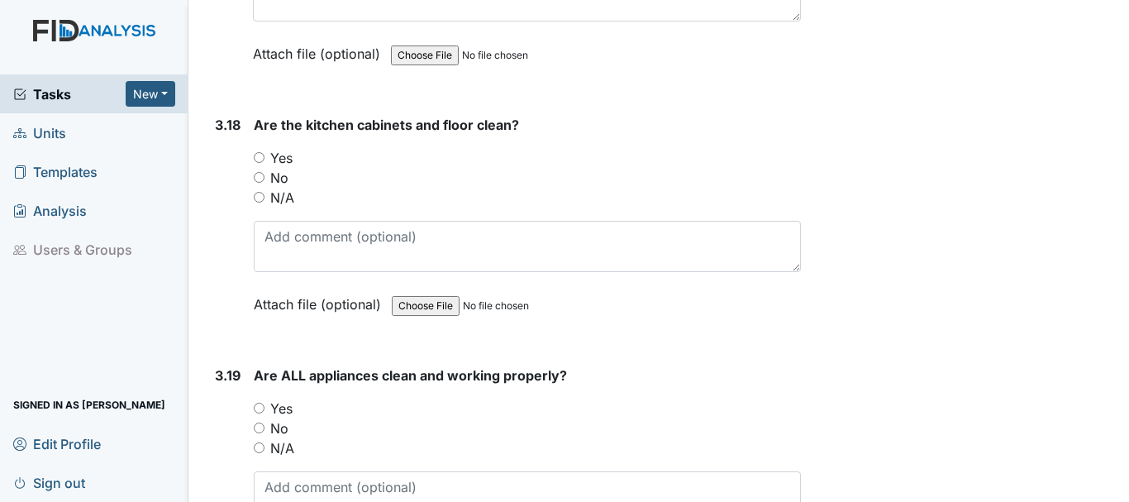
type textarea "Bedroom #2 needs deep cleaning"
click at [259, 407] on input "Yes" at bounding box center [259, 407] width 11 height 11
radio input "true"
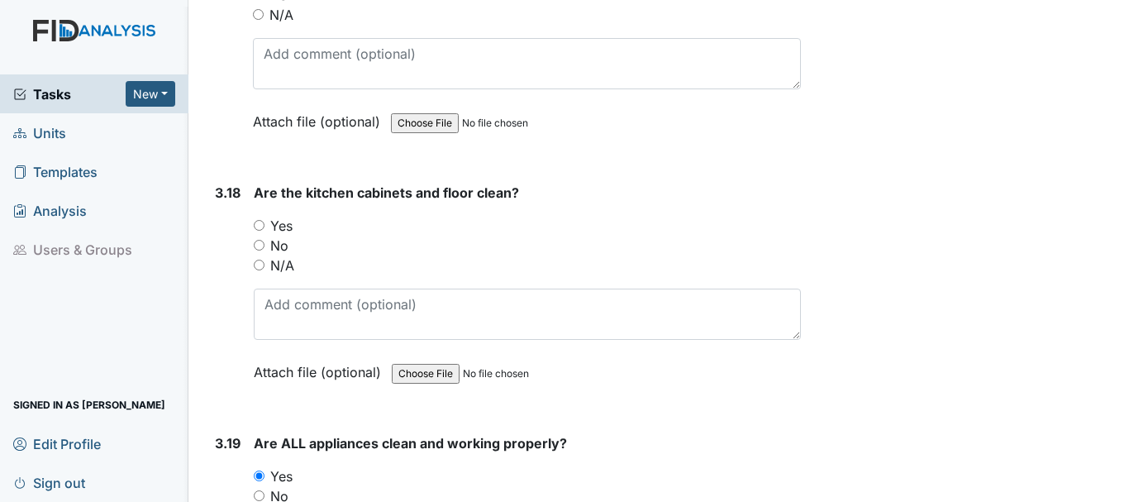
scroll to position [6617, 0]
click at [257, 226] on input "Yes" at bounding box center [259, 226] width 11 height 11
radio input "true"
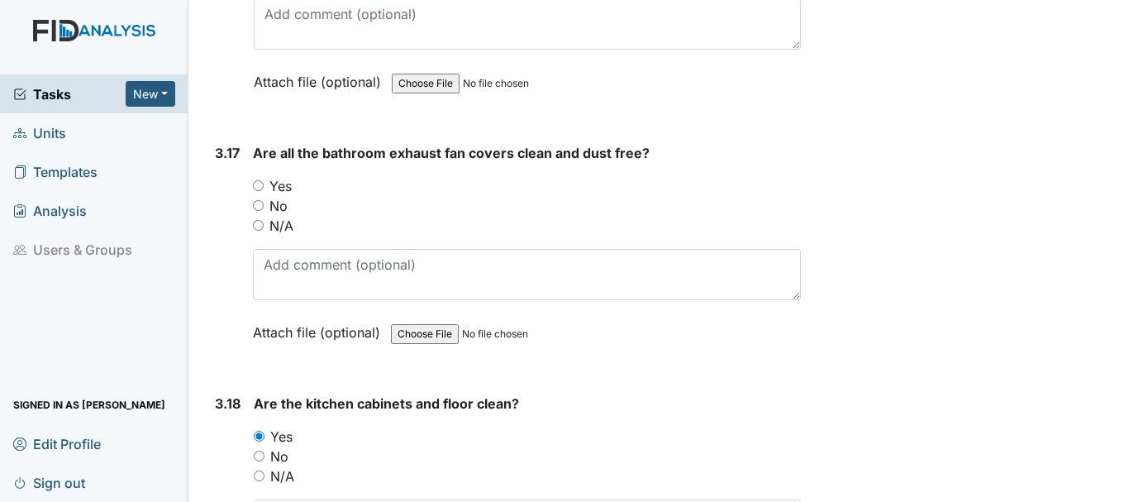
scroll to position [6406, 0]
click at [258, 185] on input "Yes" at bounding box center [258, 186] width 11 height 11
radio input "true"
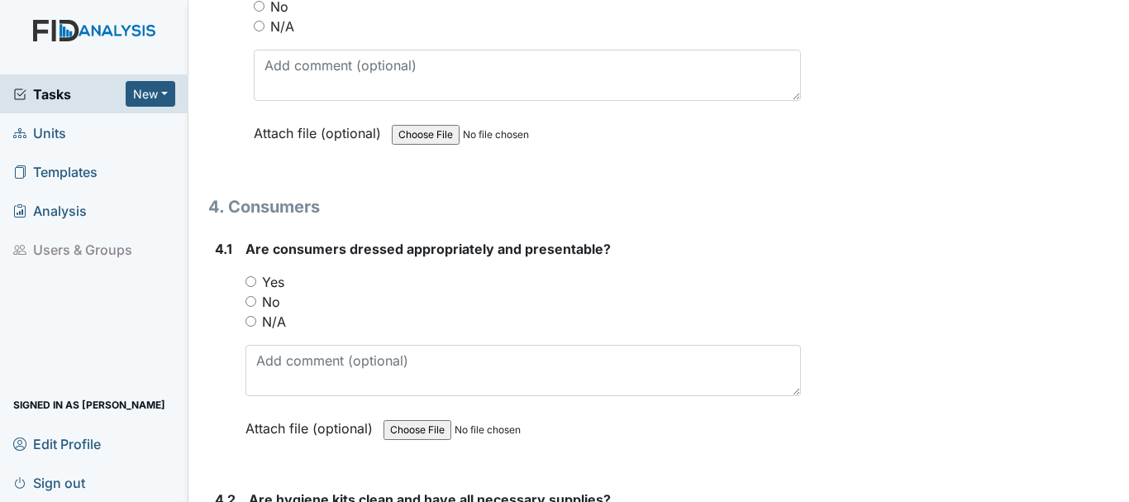
scroll to position [7108, 0]
click at [250, 277] on input "Yes" at bounding box center [250, 279] width 11 height 11
radio input "true"
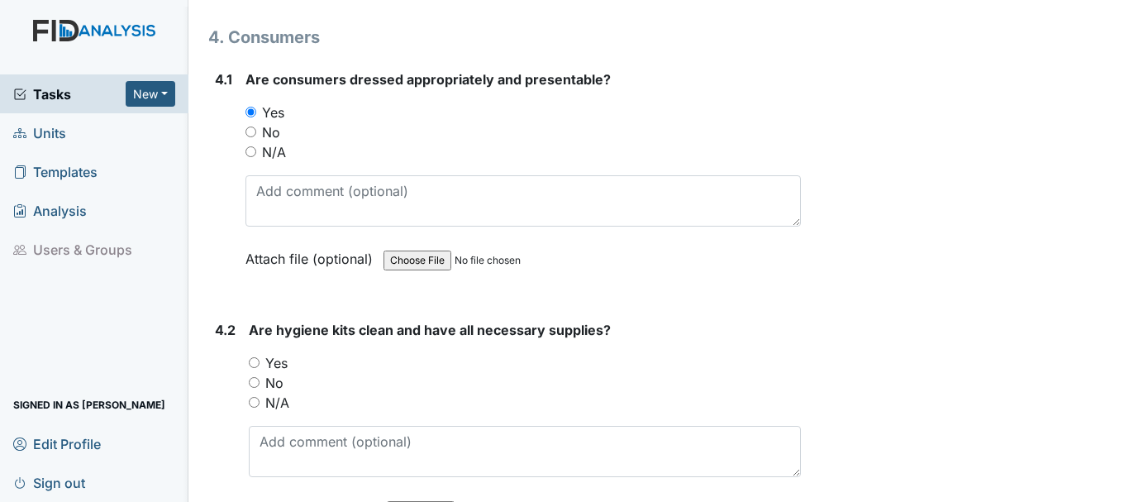
scroll to position [7283, 0]
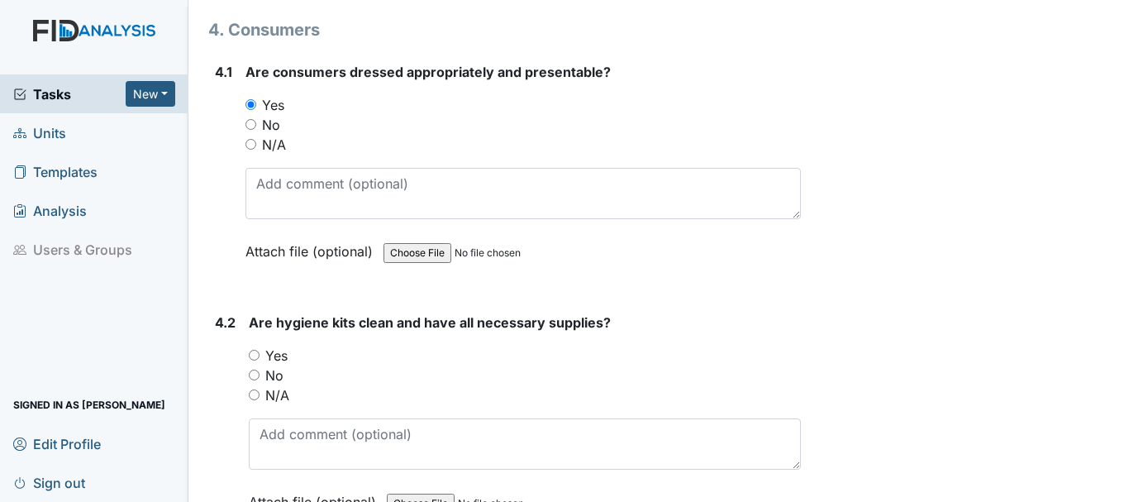
click at [250, 124] on input "No" at bounding box center [250, 124] width 11 height 11
radio input "true"
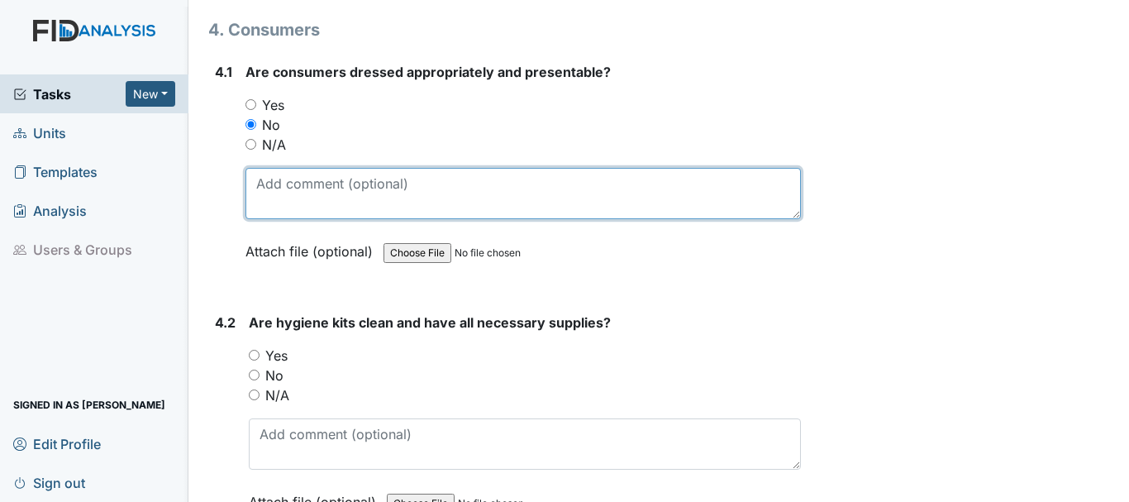
click at [343, 190] on textarea at bounding box center [522, 193] width 555 height 51
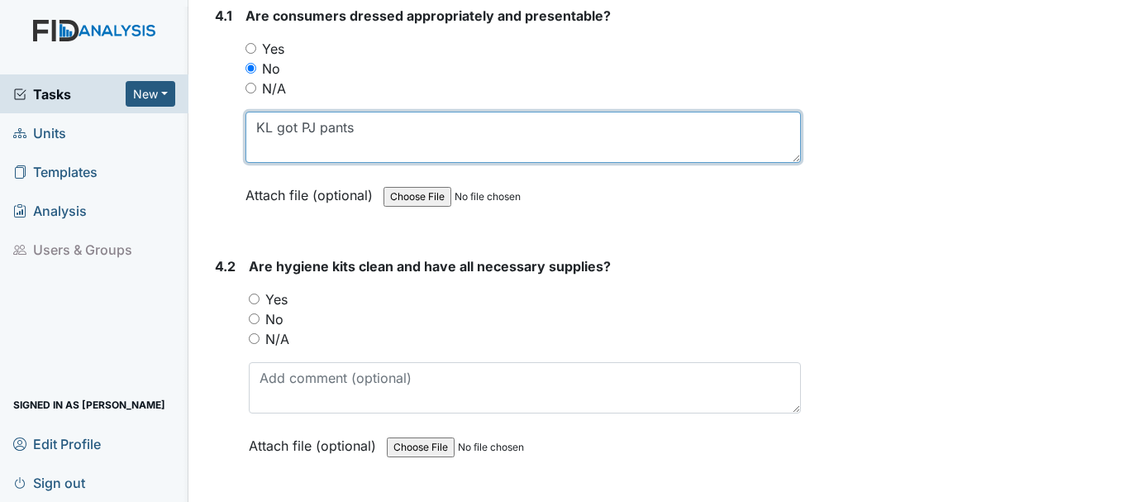
scroll to position [7348, 0]
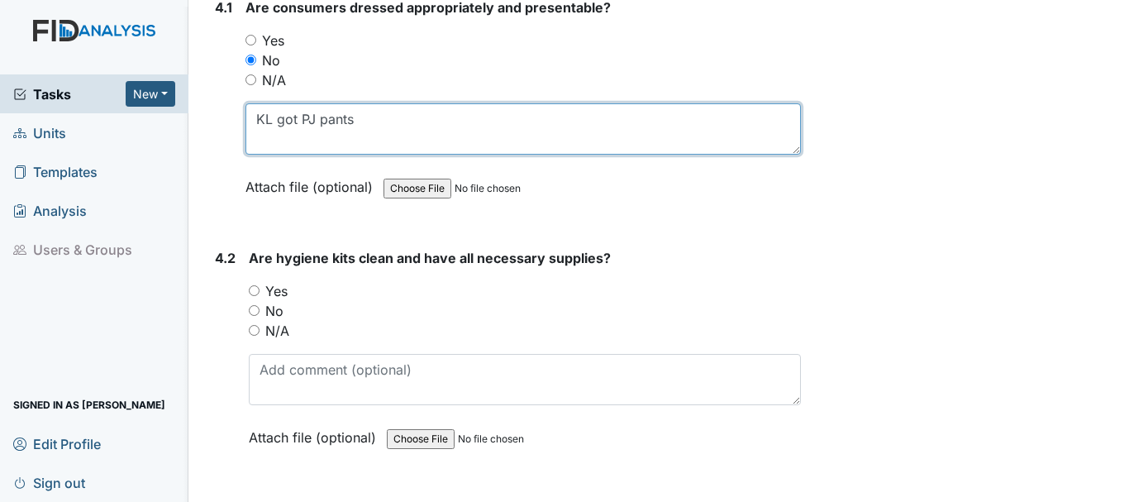
type textarea "KL got PJ pants"
